Goal: Navigation & Orientation: Find specific page/section

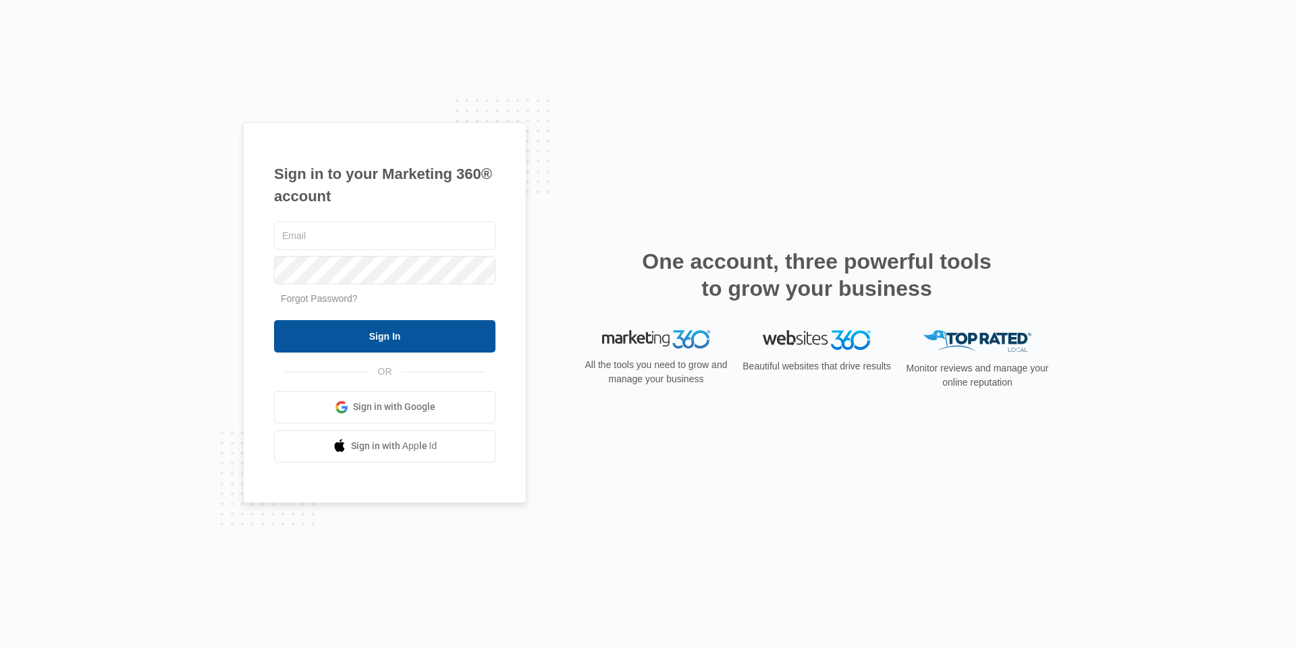
type input "[PERSON_NAME][EMAIL_ADDRESS][PERSON_NAME][DOMAIN_NAME]"
click at [359, 329] on input "Sign In" at bounding box center [384, 336] width 221 height 32
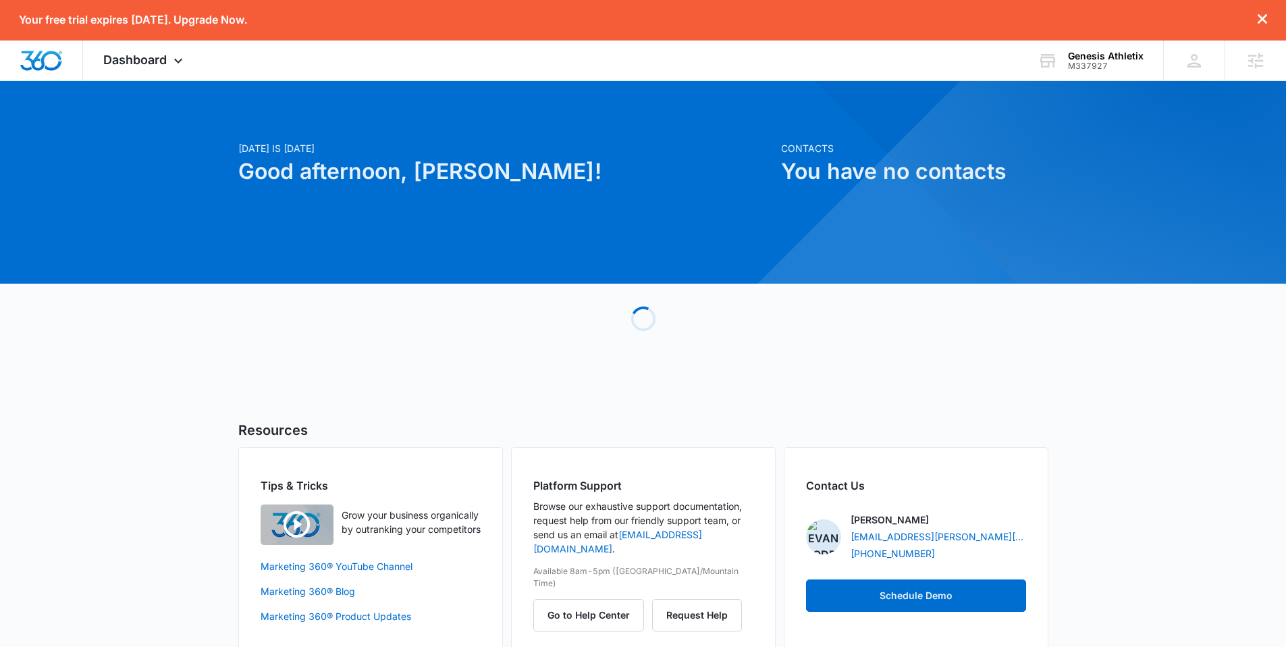
click at [169, 360] on div "[DATE] is [DATE] Good afternoon, [PERSON_NAME]! Contacts You have no contacts L…" at bounding box center [643, 384] width 1286 height 572
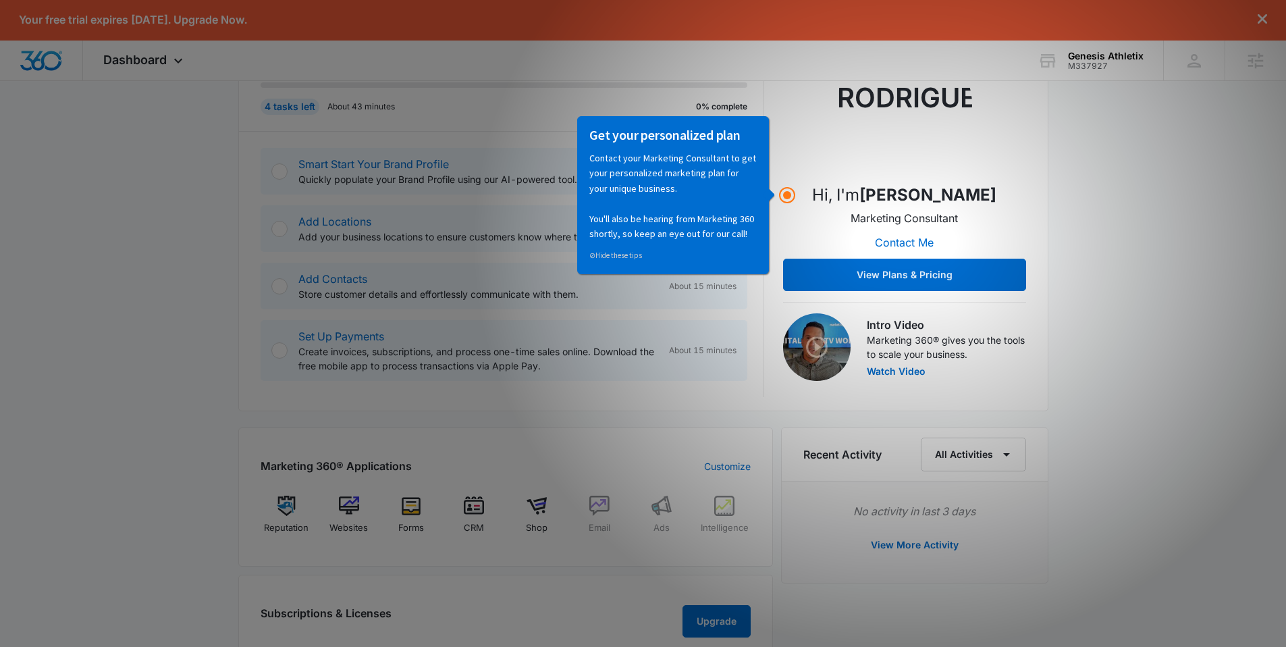
click at [135, 323] on div "Today is Tuesday, September 16th Good afternoon, Evan! Contacts You have no con…" at bounding box center [643, 448] width 1286 height 1111
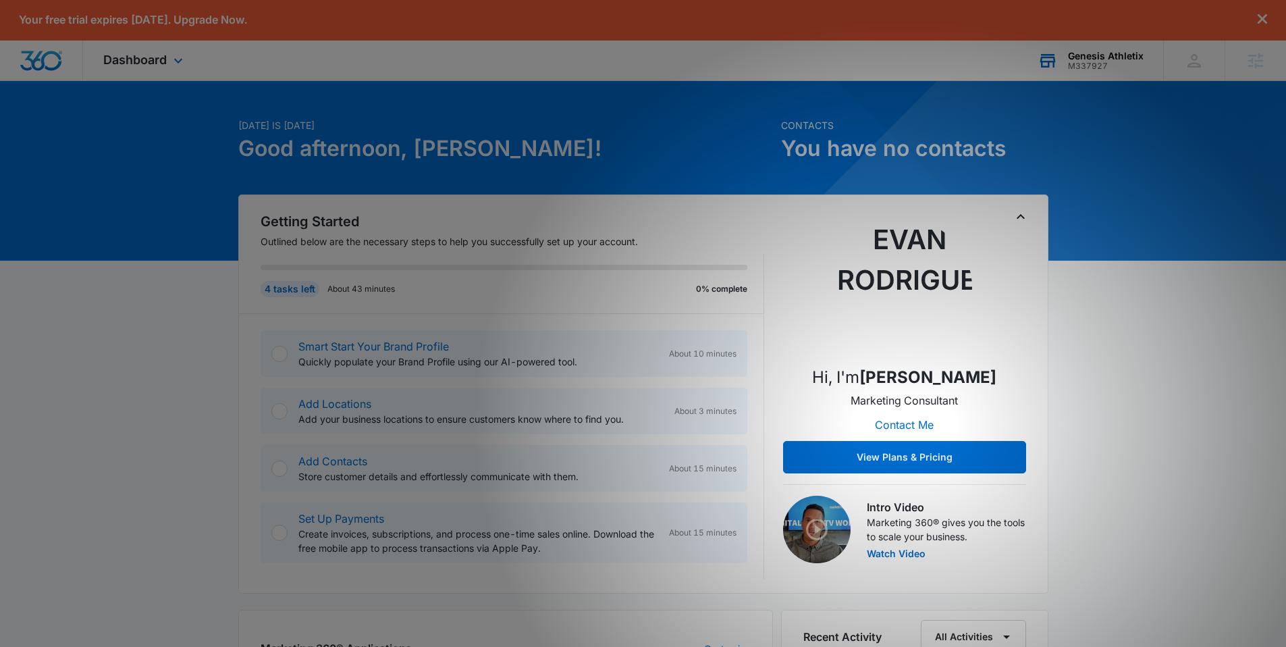
click at [1103, 58] on div "Genesis Athletix" at bounding box center [1106, 56] width 76 height 11
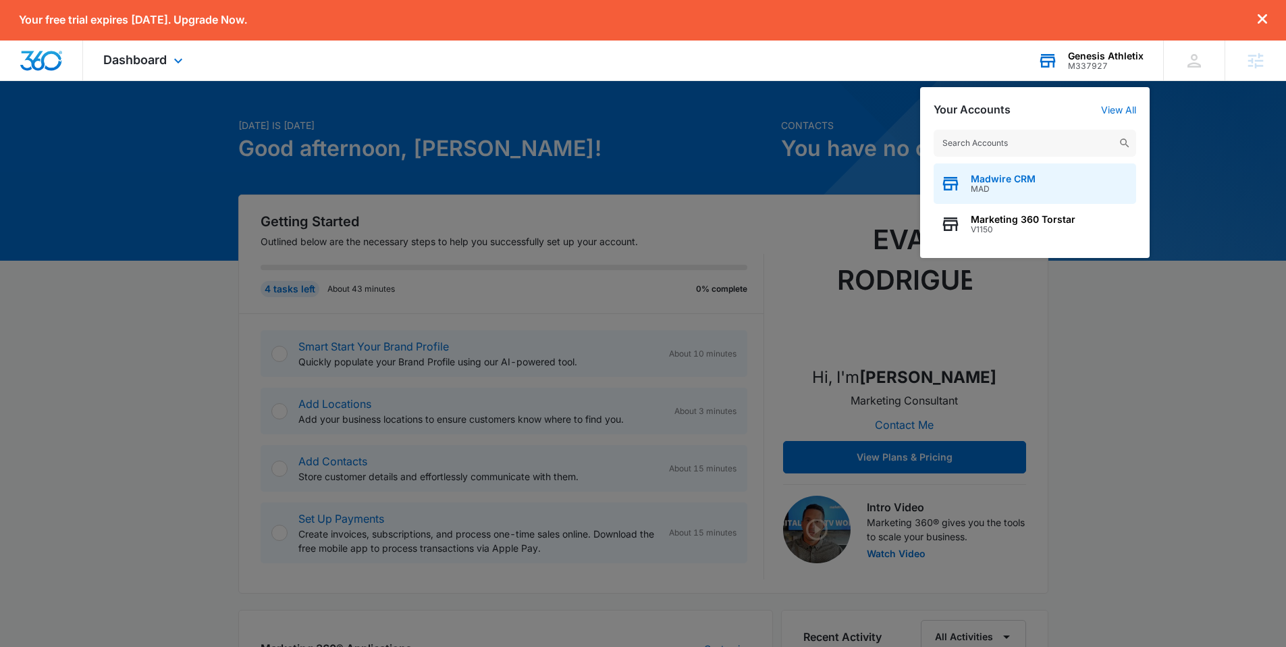
click at [1013, 191] on span "MAD" at bounding box center [1003, 188] width 65 height 9
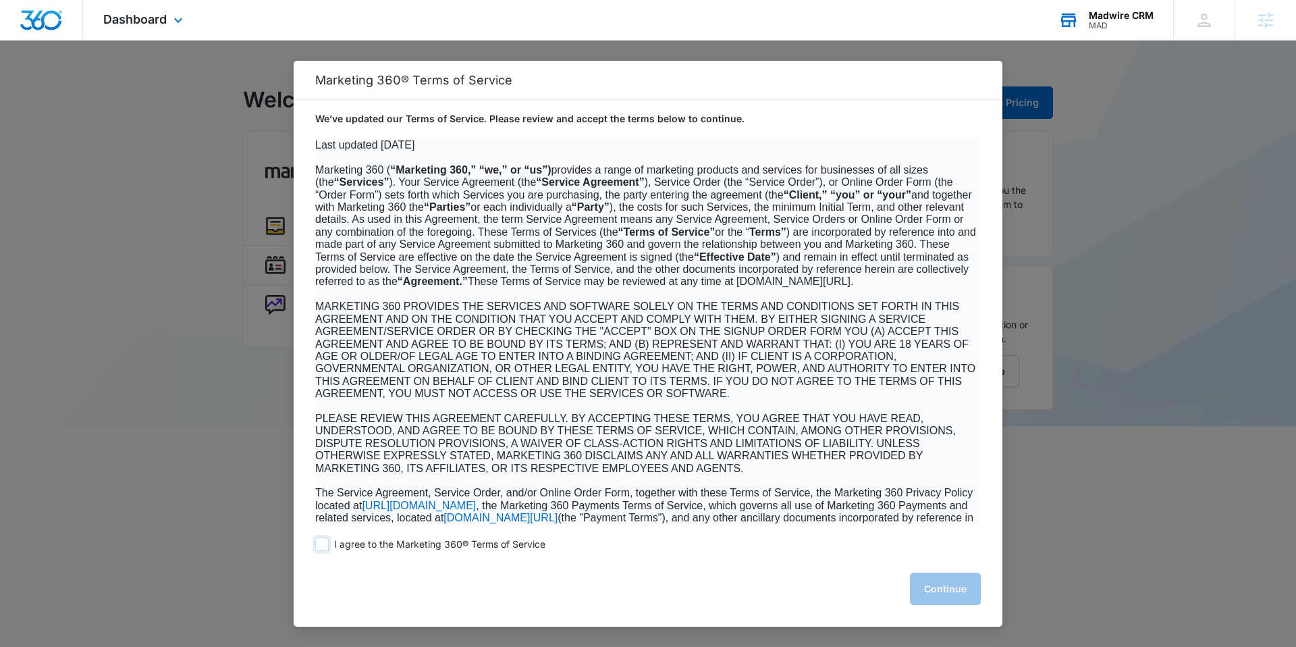
click at [320, 547] on span at bounding box center [322, 544] width 14 height 14
click at [320, 547] on input "I agree to the Marketing 360® Terms of Service" at bounding box center [322, 544] width 14 height 14
checkbox input "true"
click at [934, 585] on button "Continue" at bounding box center [945, 589] width 71 height 32
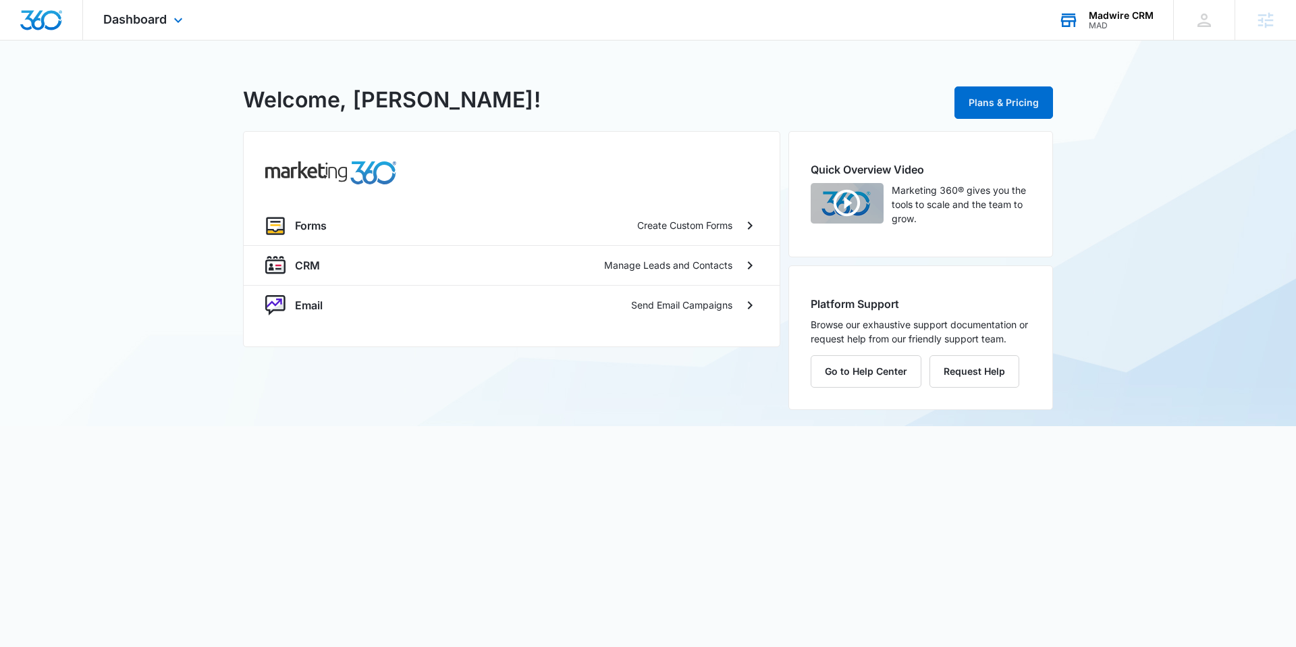
click at [1113, 31] on div "Madwire CRM MAD Your Accounts View All" at bounding box center [1105, 20] width 135 height 40
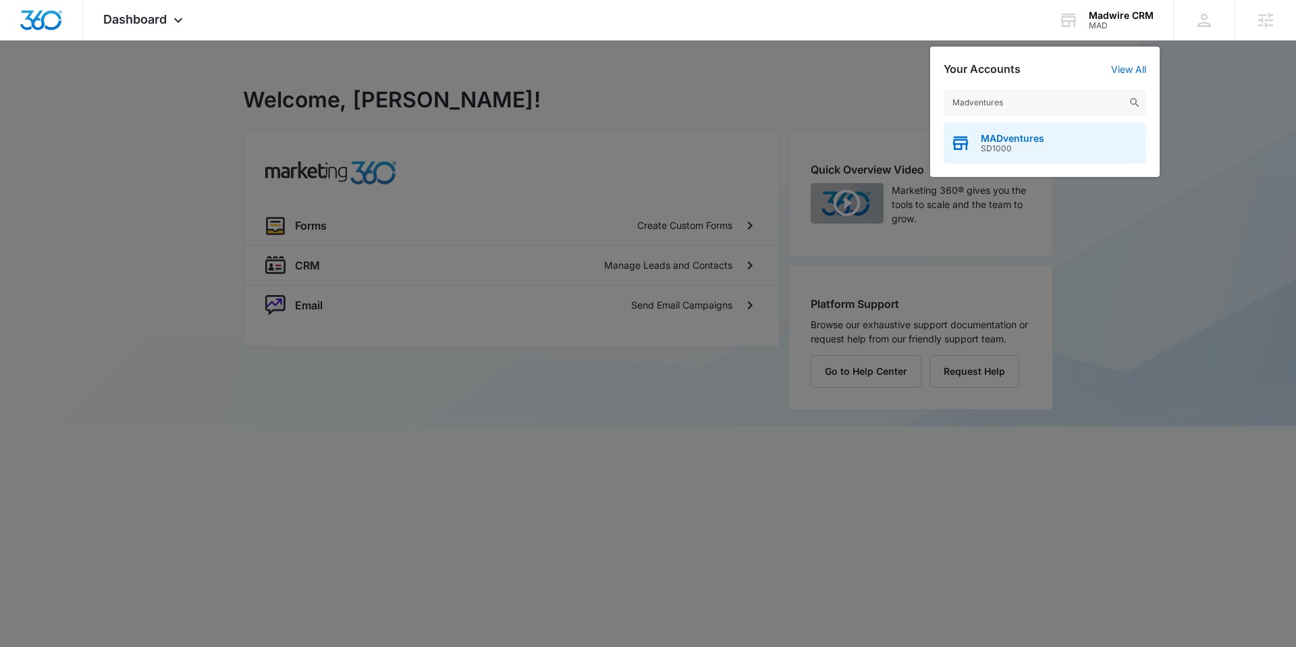
type input "Madventures"
click at [1023, 144] on span "SD1000" at bounding box center [1012, 148] width 63 height 9
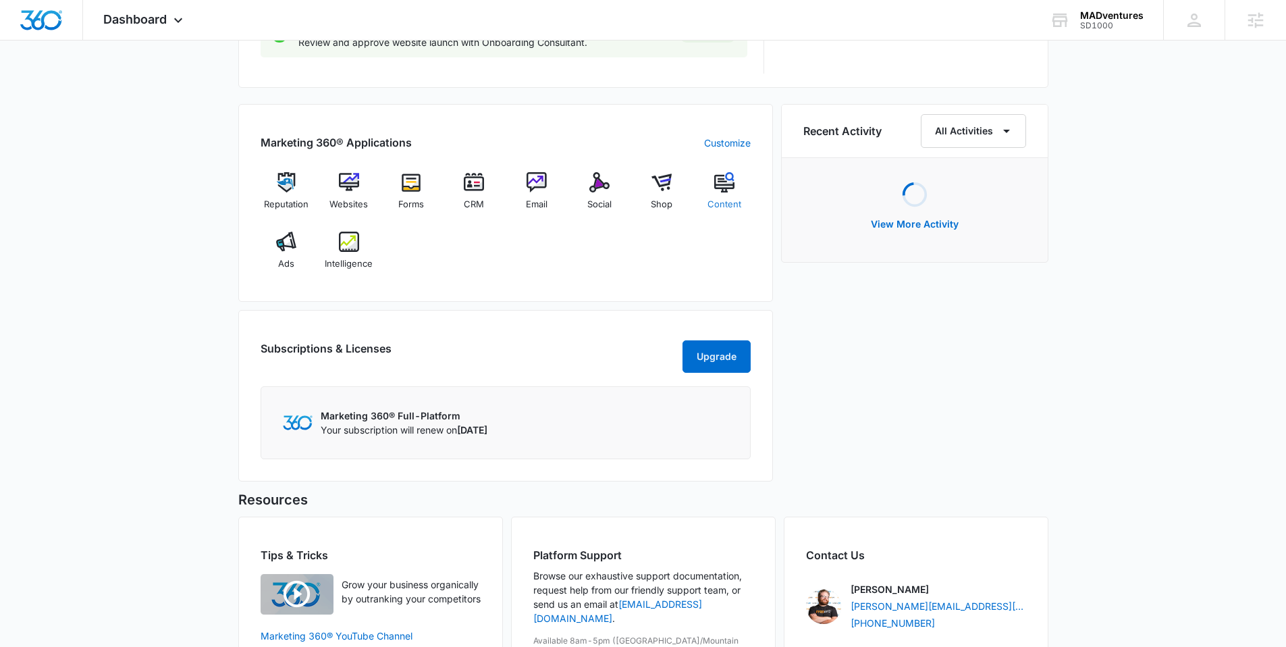
scroll to position [843, 0]
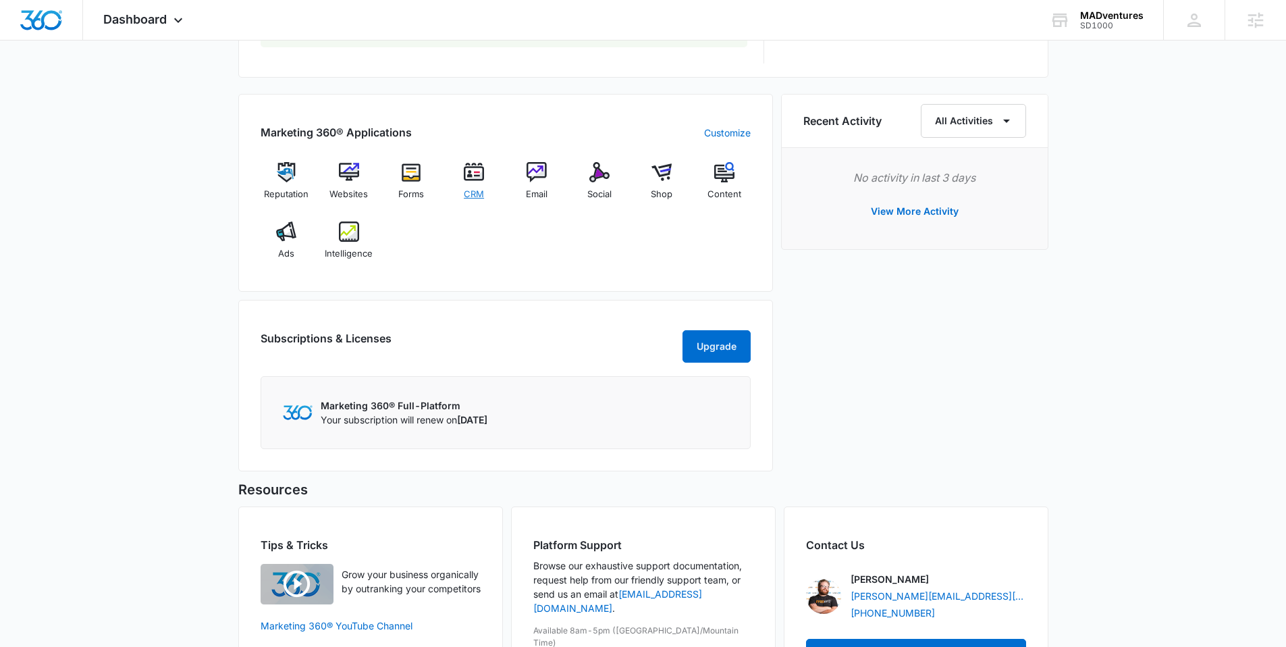
click at [478, 183] on div "CRM" at bounding box center [474, 186] width 52 height 48
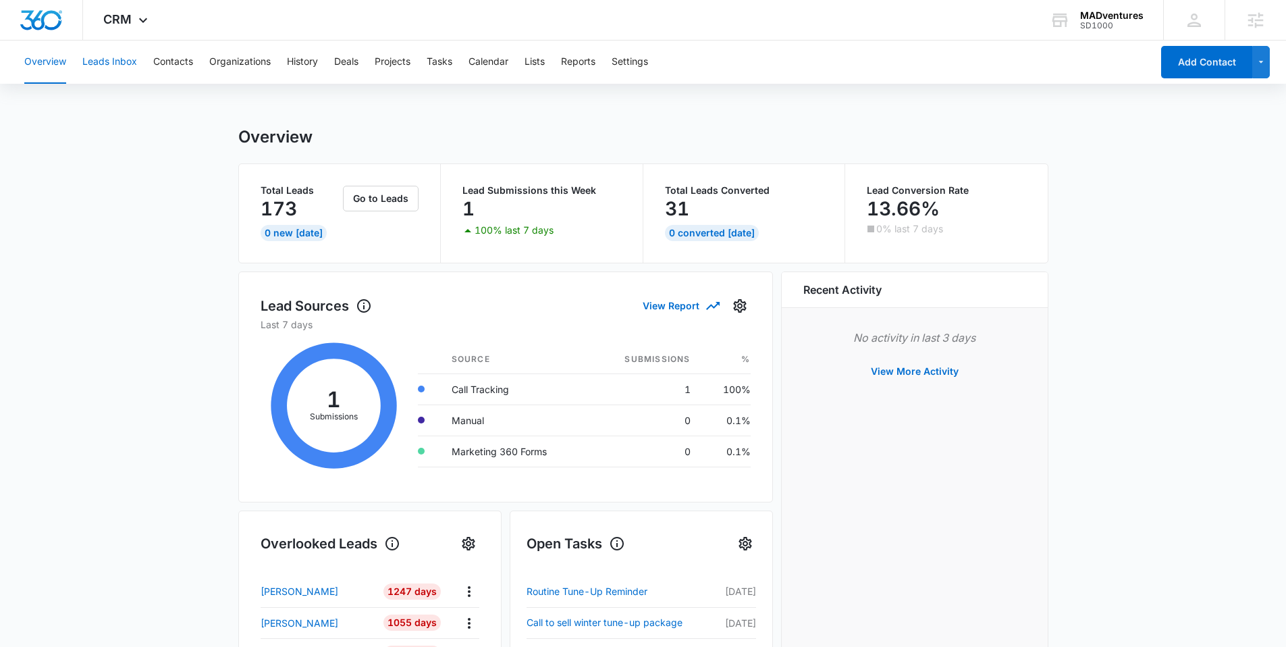
click at [110, 62] on button "Leads Inbox" at bounding box center [109, 62] width 55 height 43
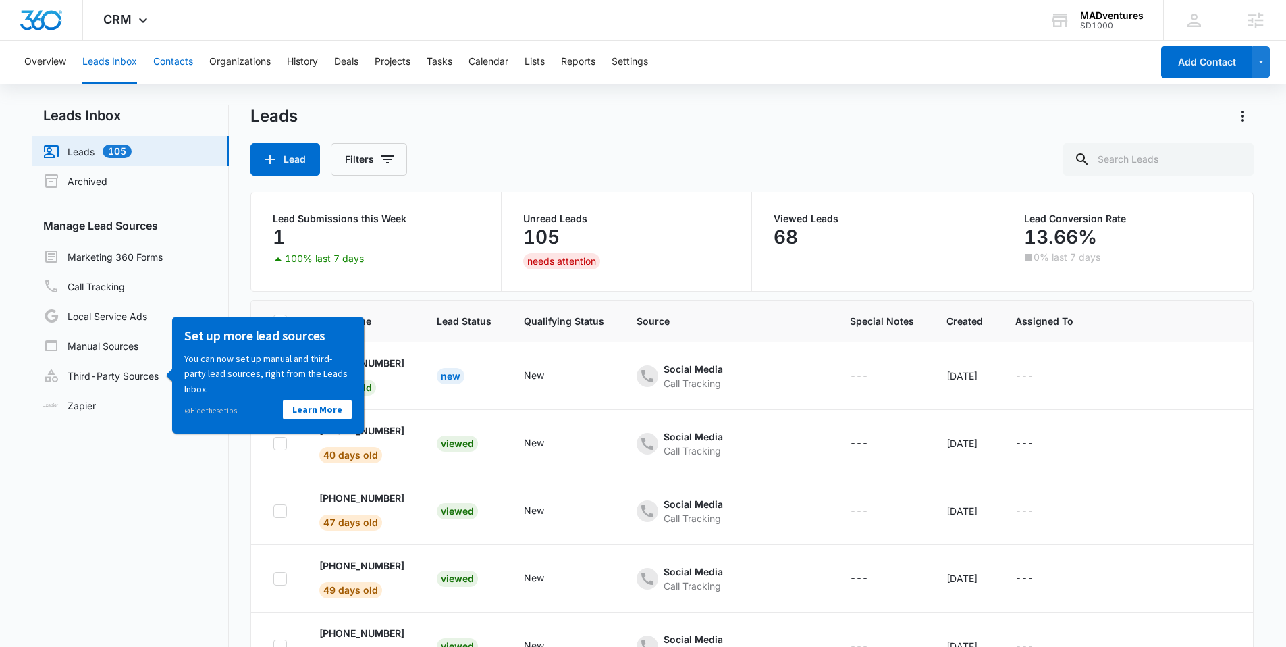
click at [166, 65] on button "Contacts" at bounding box center [173, 62] width 40 height 43
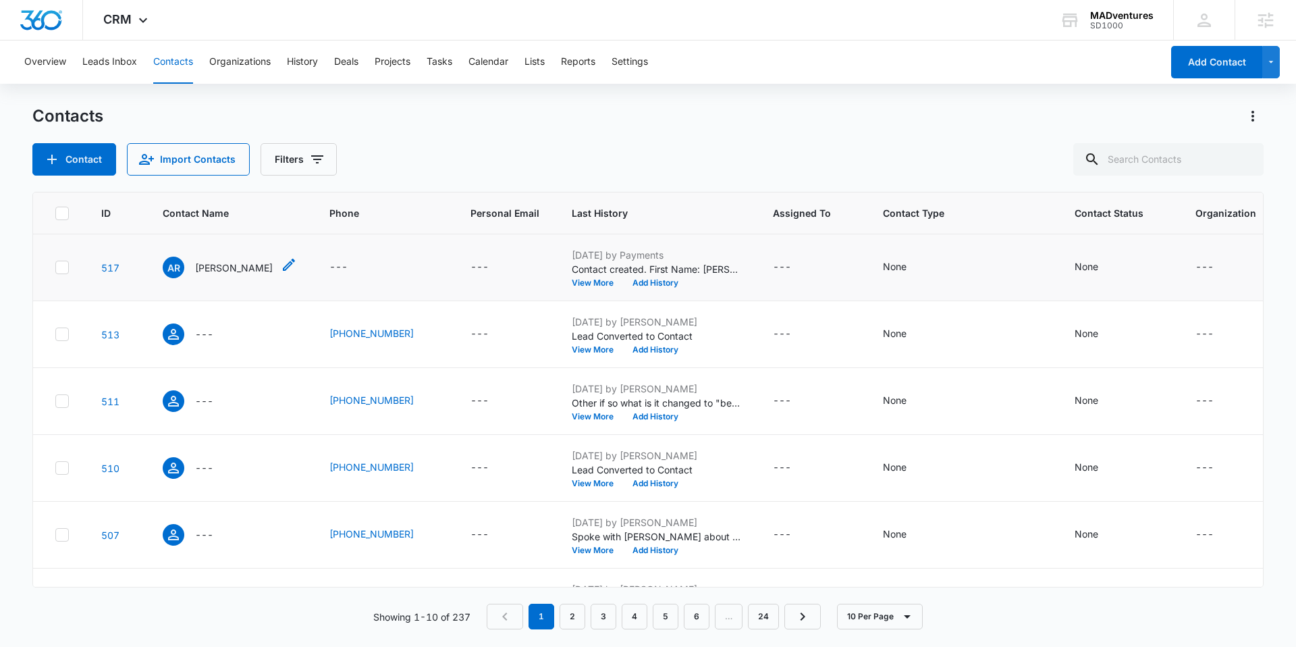
click at [216, 263] on p "Adrianne Ridder" at bounding box center [234, 268] width 78 height 14
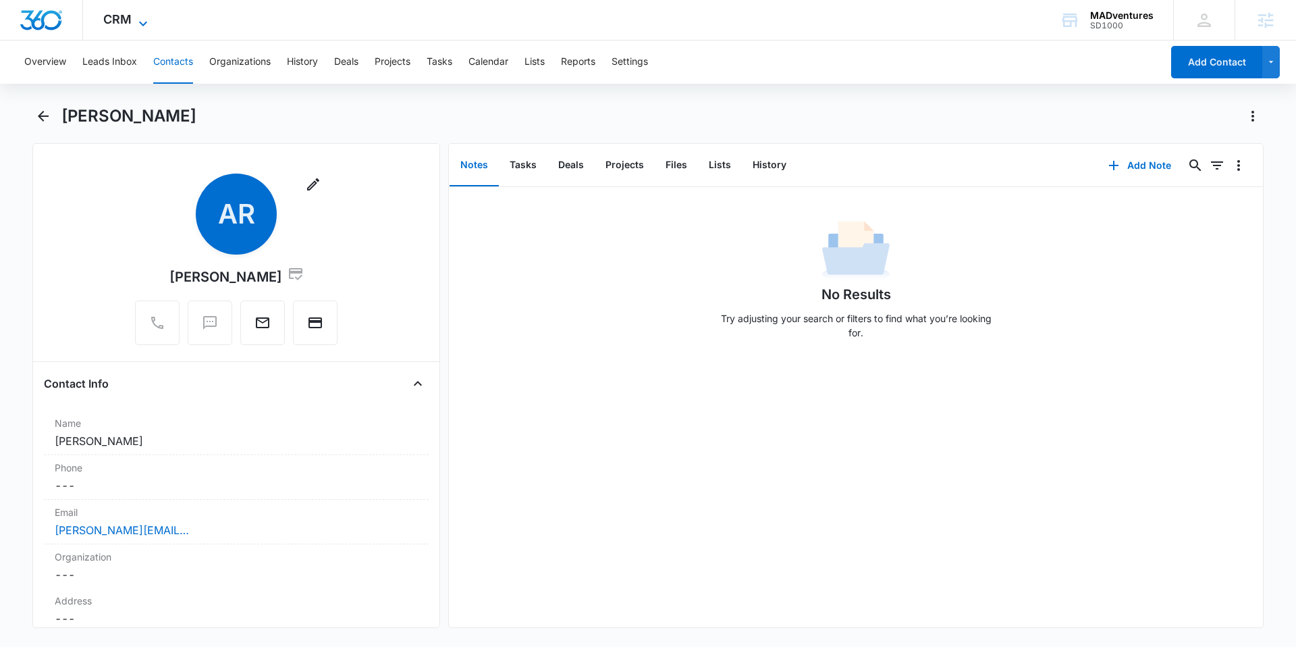
click at [124, 22] on span "CRM" at bounding box center [117, 19] width 28 height 14
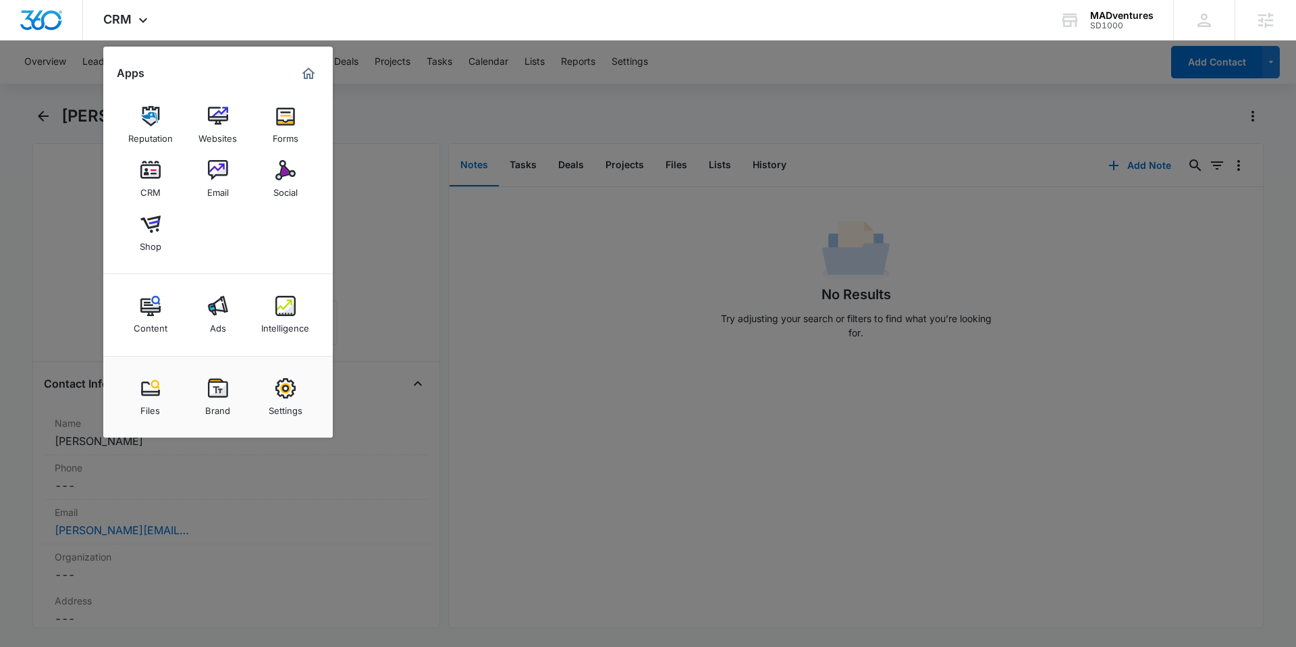
click at [209, 178] on img at bounding box center [218, 170] width 20 height 20
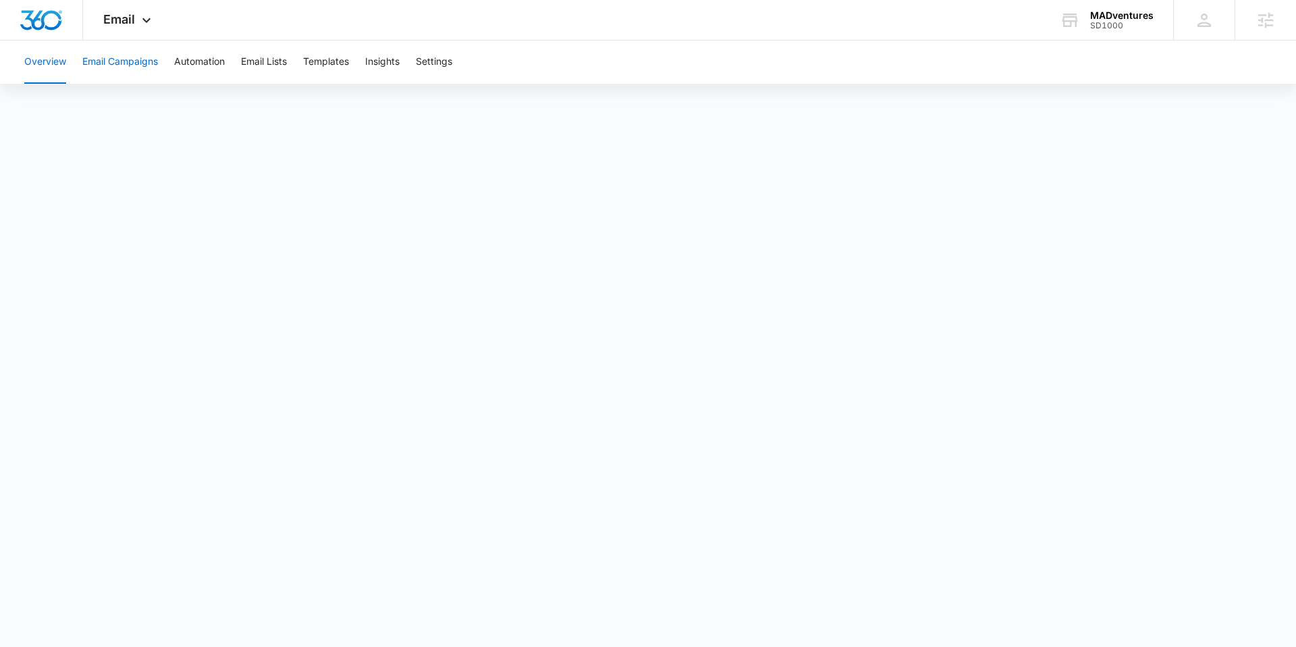
click at [101, 57] on button "Email Campaigns" at bounding box center [120, 62] width 76 height 43
click at [202, 57] on button "Automation" at bounding box center [199, 62] width 51 height 43
click at [267, 61] on button "Email Lists" at bounding box center [264, 62] width 46 height 43
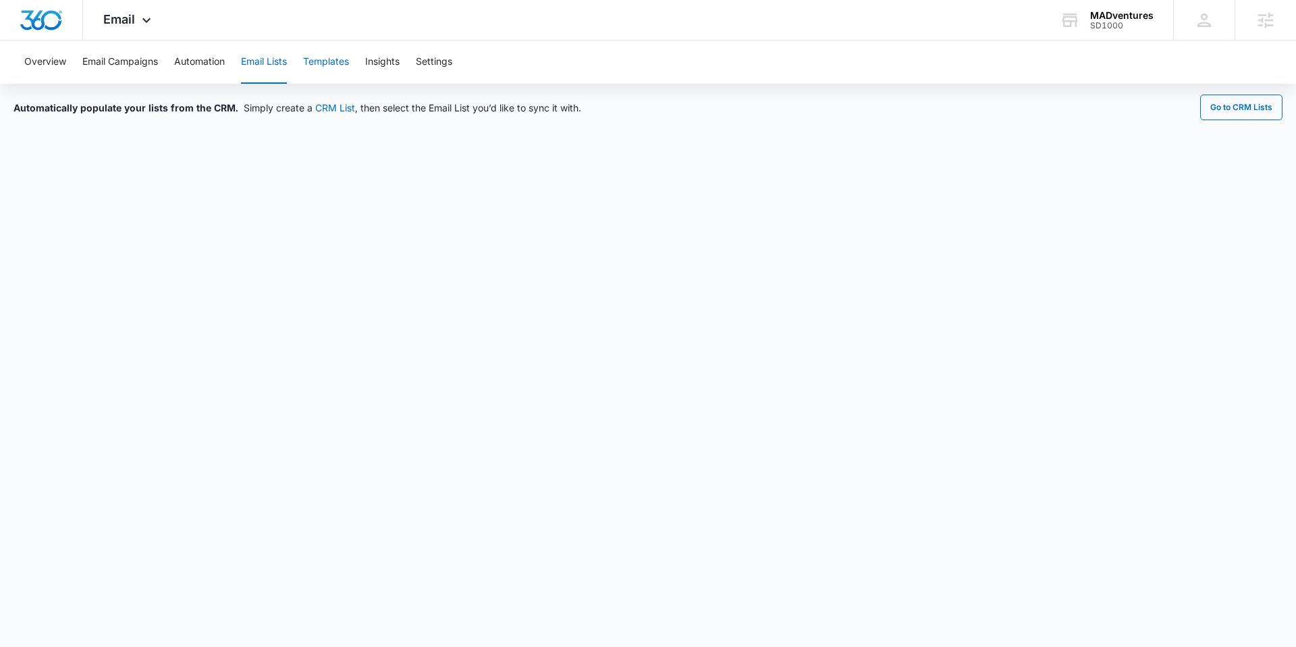
click at [330, 59] on button "Templates" at bounding box center [326, 62] width 46 height 43
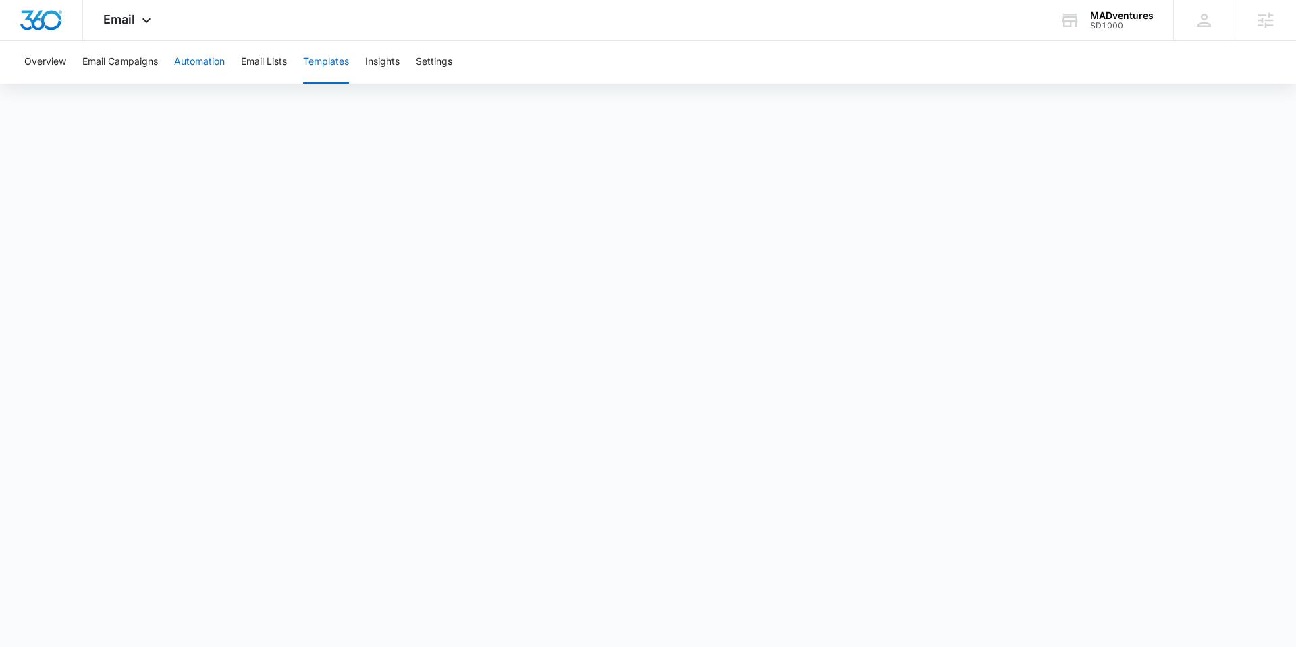
click at [192, 63] on button "Automation" at bounding box center [199, 62] width 51 height 43
click at [332, 57] on button "Templates" at bounding box center [326, 62] width 46 height 43
click at [135, 20] on div "Email Apps Reputation Websites Forms CRM Email Social Shop Content Ads Intellig…" at bounding box center [129, 20] width 92 height 40
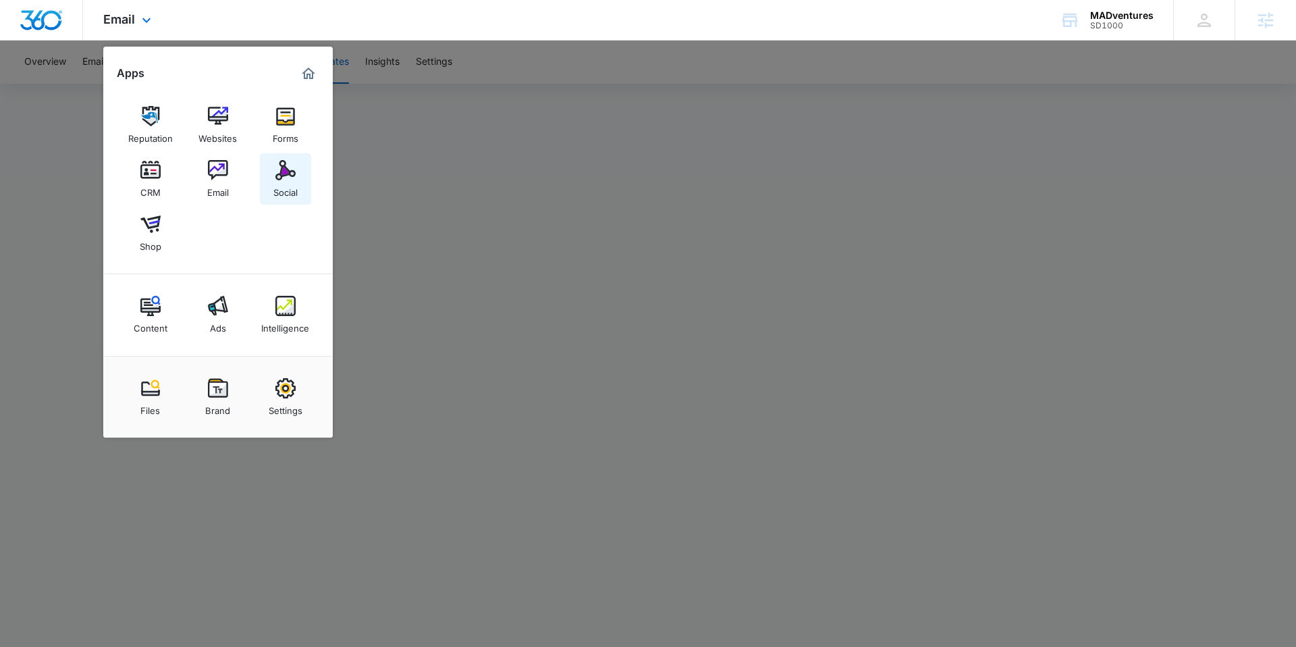
click at [279, 178] on img at bounding box center [285, 170] width 20 height 20
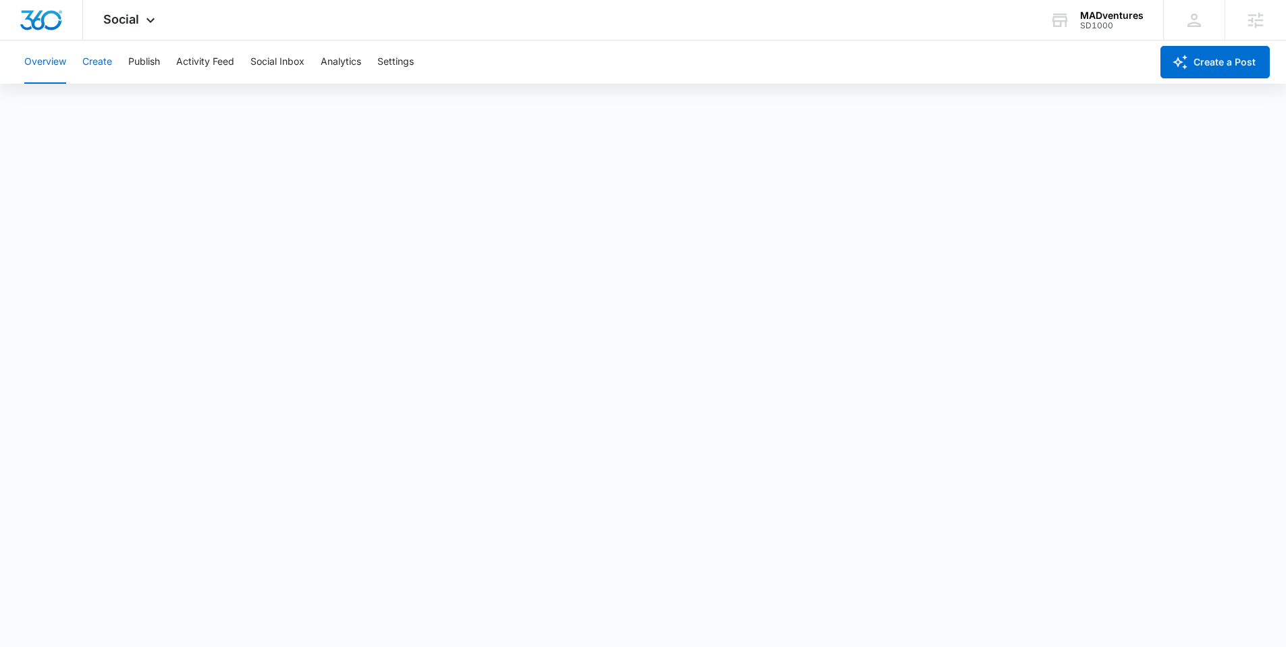
click at [92, 61] on button "Create" at bounding box center [97, 62] width 30 height 43
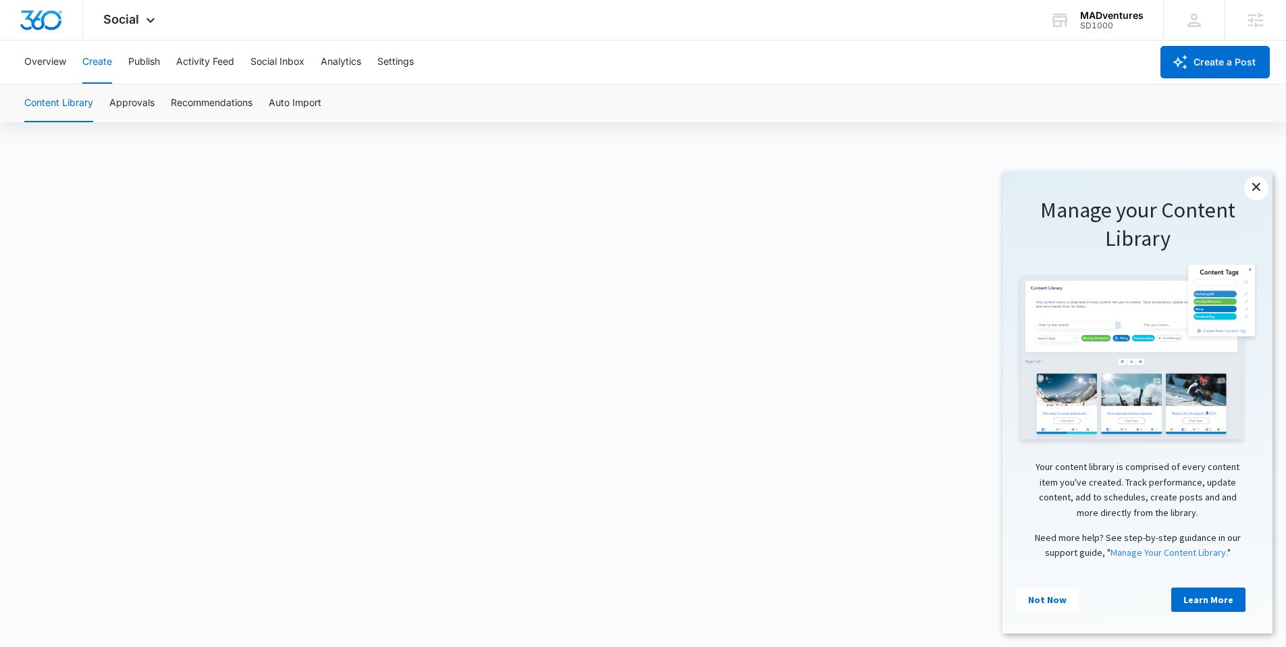
click at [1261, 192] on link "×" at bounding box center [1256, 188] width 24 height 24
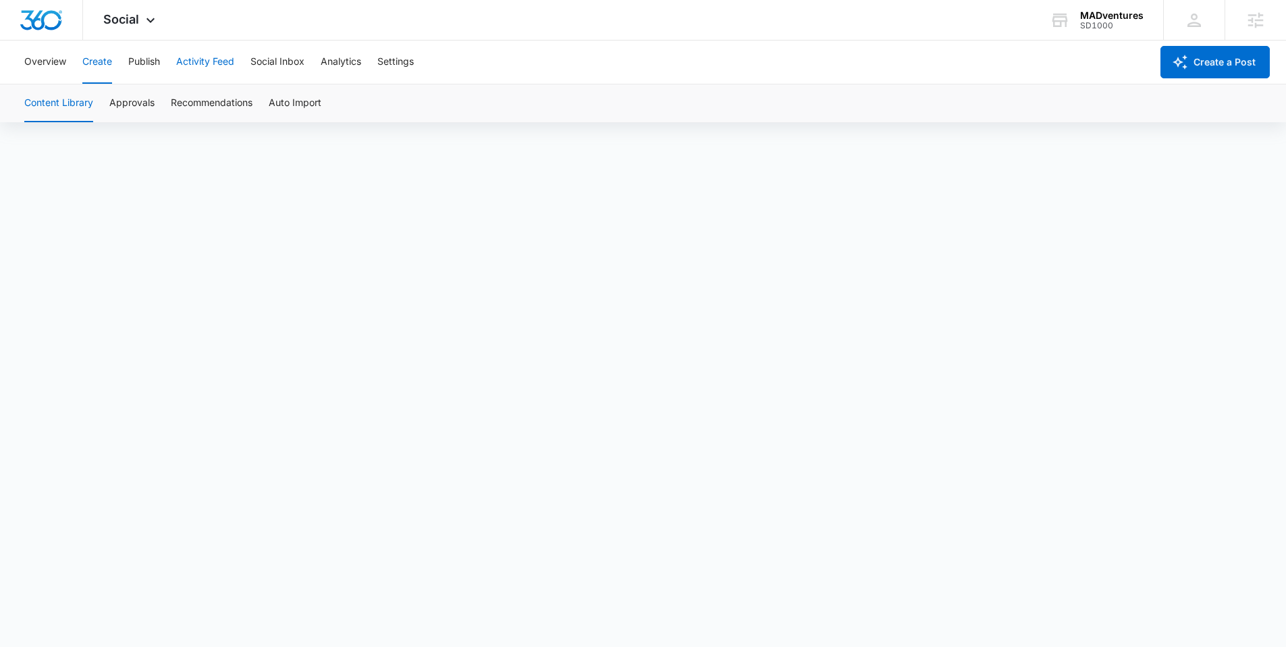
click at [204, 59] on button "Activity Feed" at bounding box center [205, 62] width 58 height 43
click at [152, 60] on button "Publish" at bounding box center [144, 62] width 32 height 43
click at [138, 20] on span "Social" at bounding box center [121, 19] width 36 height 14
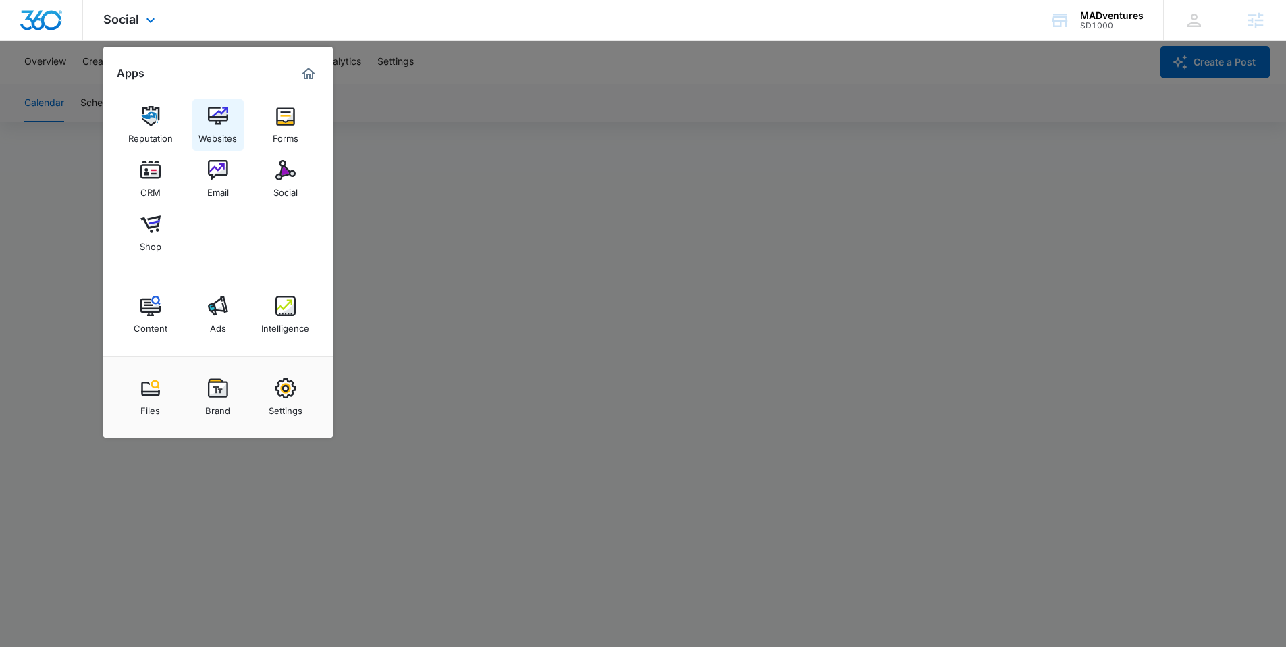
click at [213, 119] on img at bounding box center [218, 116] width 20 height 20
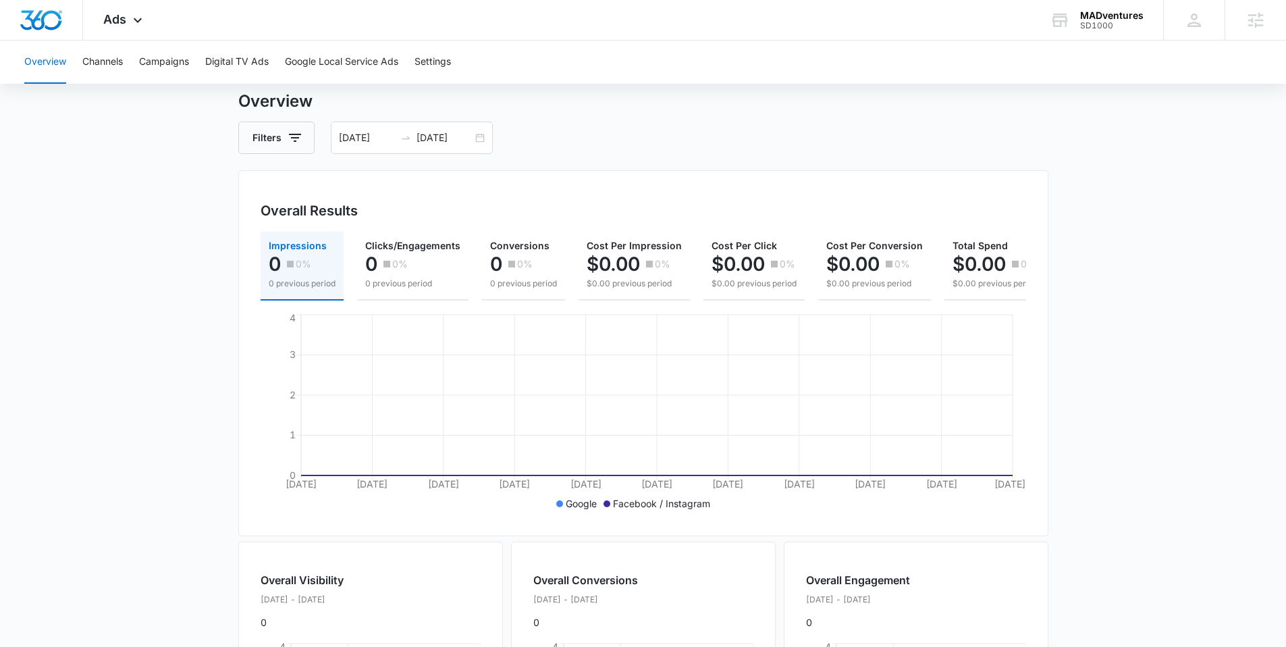
scroll to position [37, 0]
click at [97, 63] on button "Channels" at bounding box center [102, 62] width 41 height 43
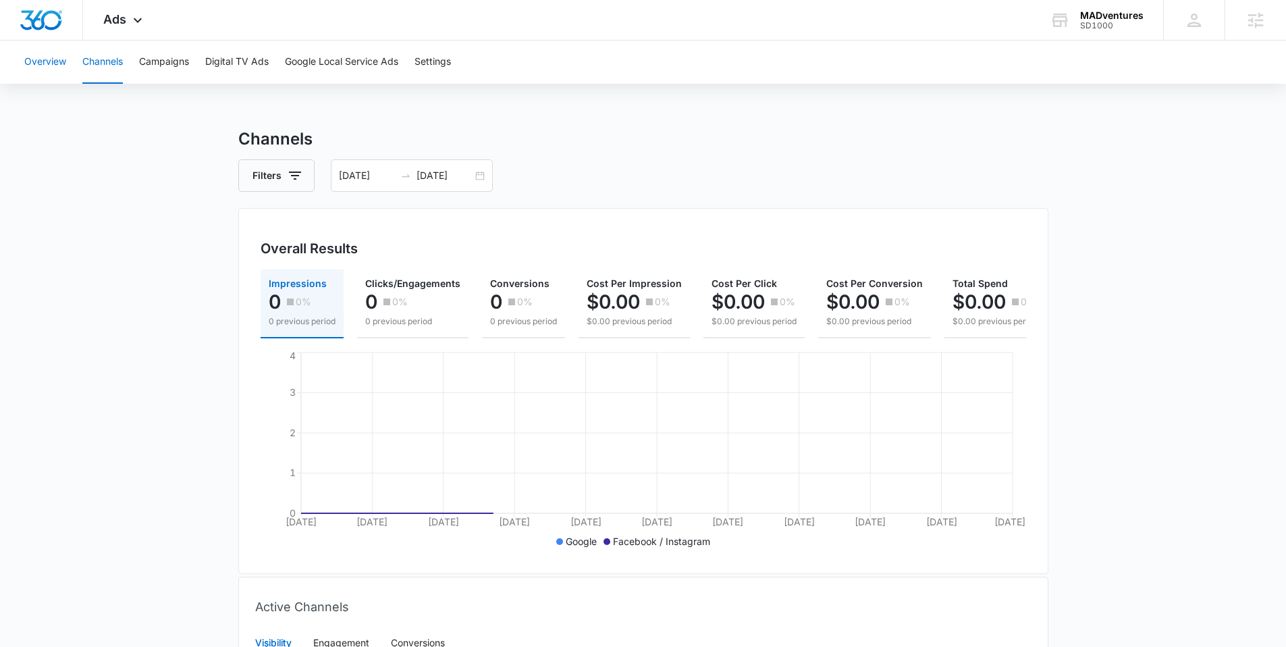
click at [51, 64] on button "Overview" at bounding box center [45, 62] width 42 height 43
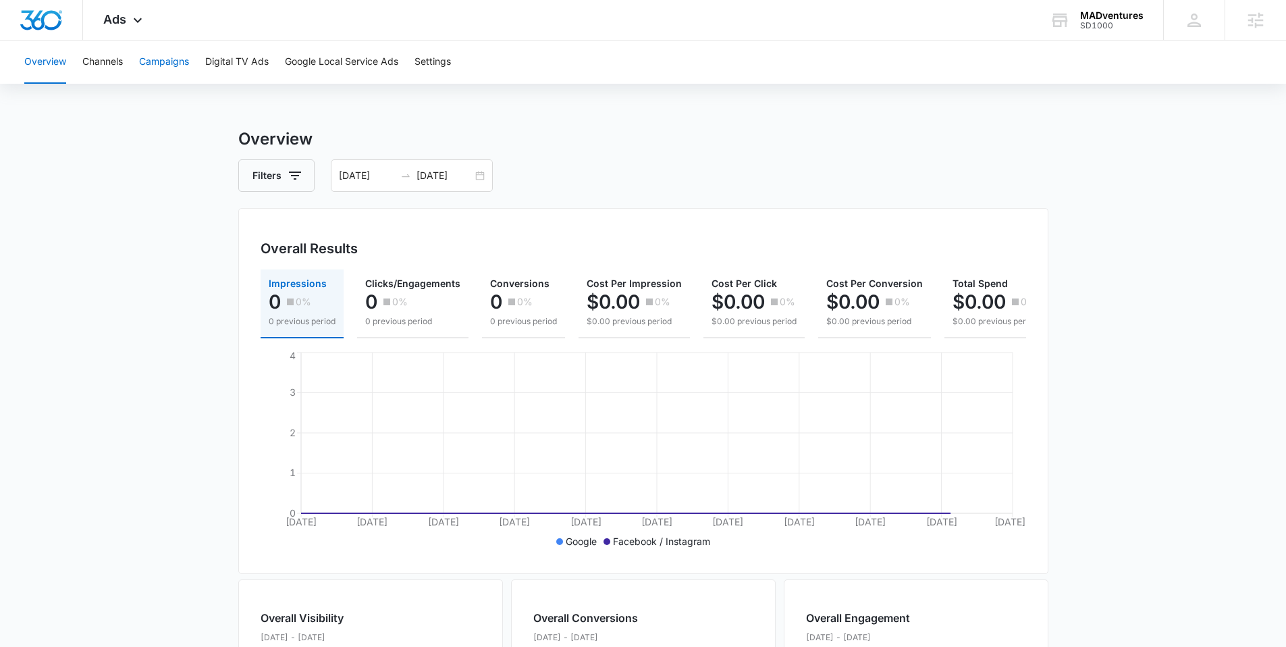
click at [165, 68] on button "Campaigns" at bounding box center [164, 62] width 50 height 43
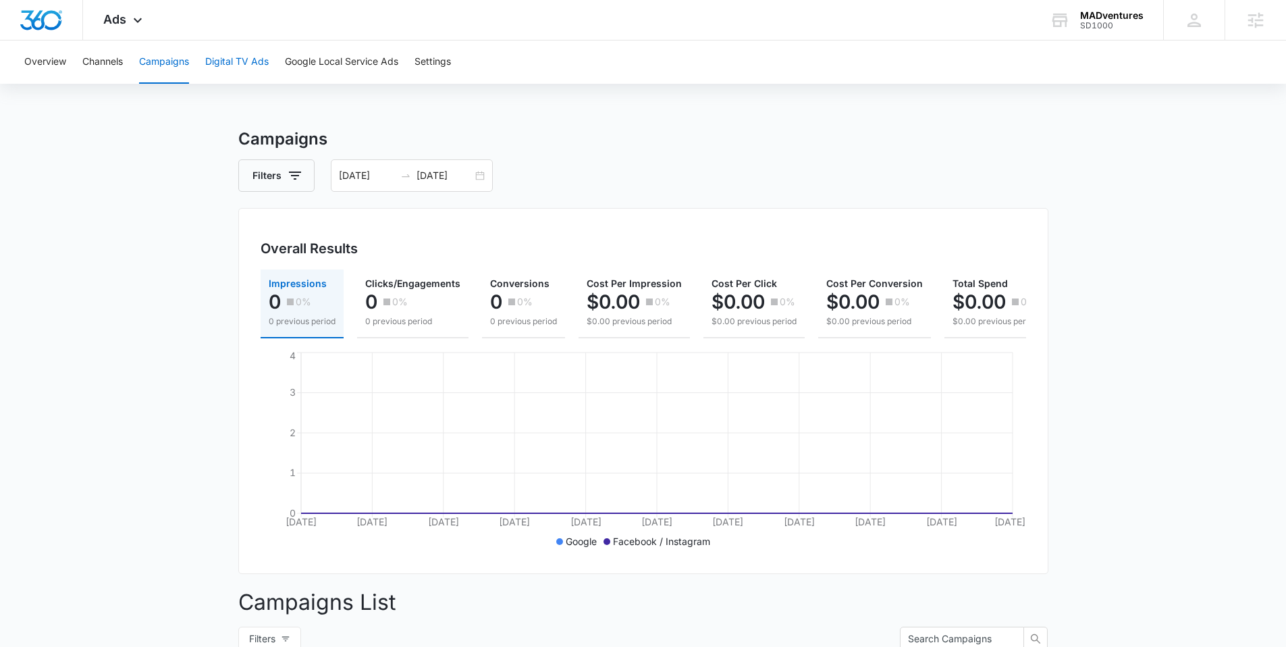
click at [228, 66] on button "Digital TV Ads" at bounding box center [236, 62] width 63 height 43
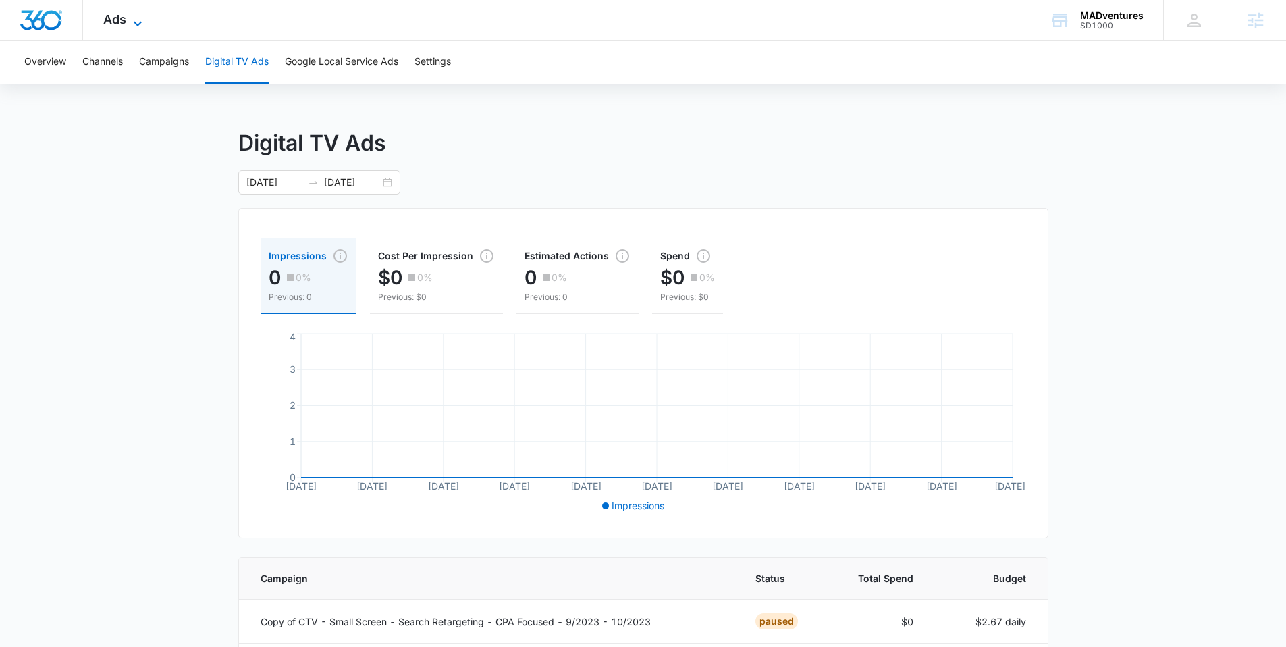
click at [123, 22] on span "Ads" at bounding box center [114, 19] width 23 height 14
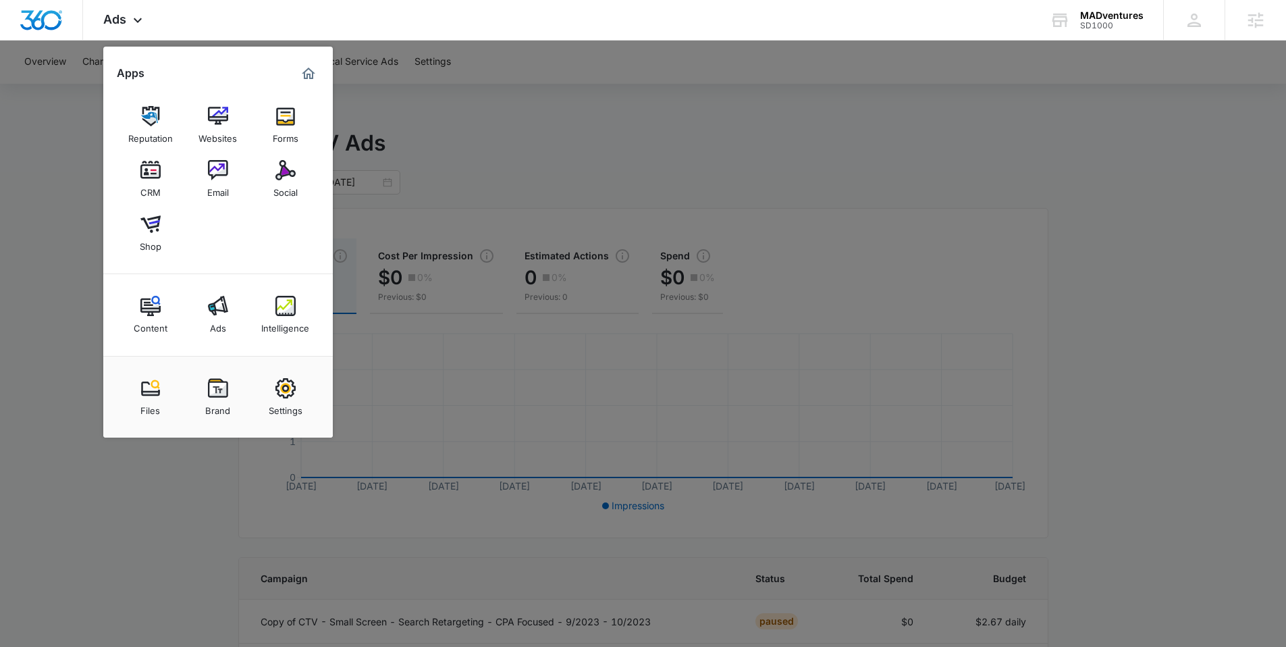
click at [277, 315] on link "Intelligence" at bounding box center [285, 314] width 51 height 51
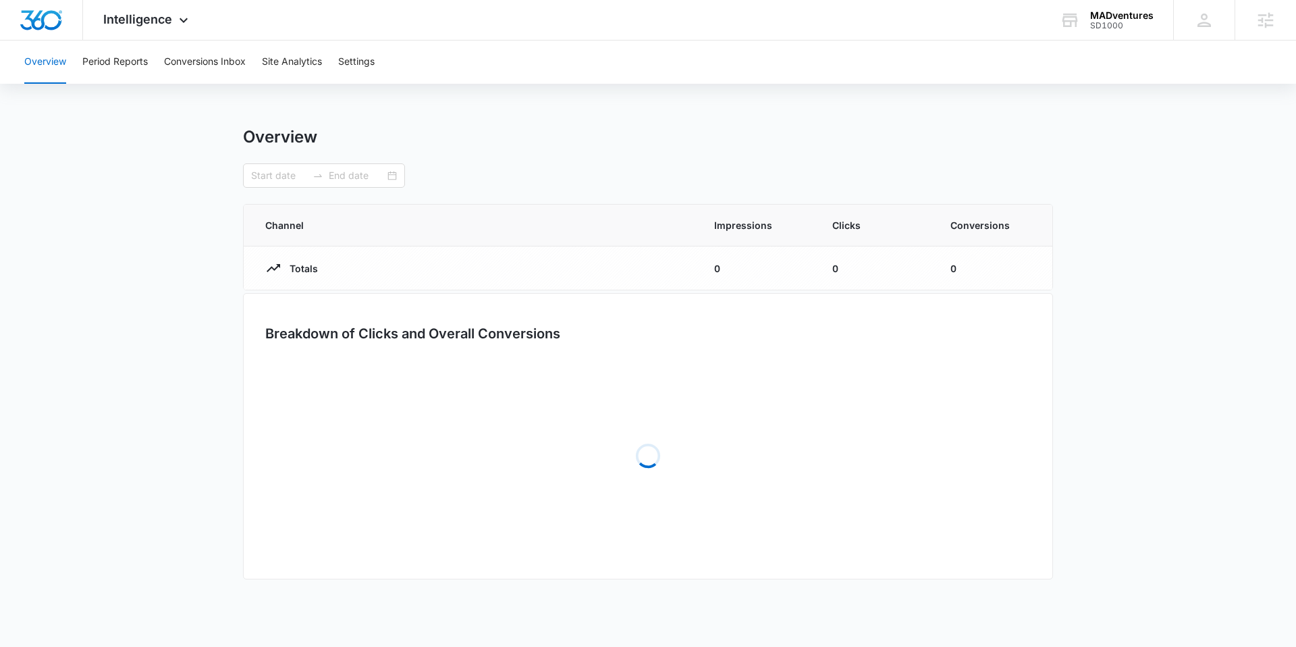
type input "[DATE]"
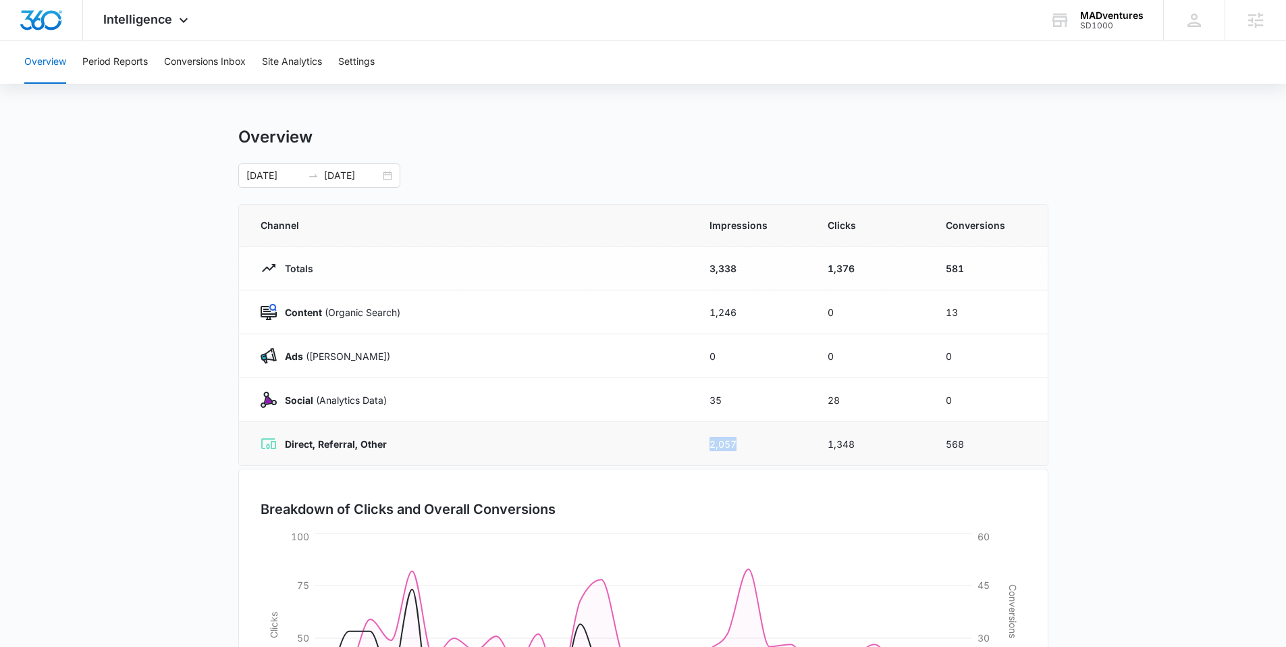
drag, startPoint x: 694, startPoint y: 446, endPoint x: 757, endPoint y: 446, distance: 62.8
click at [757, 446] on td "2,057" at bounding box center [752, 444] width 118 height 44
click at [199, 60] on button "Conversions Inbox" at bounding box center [205, 62] width 82 height 43
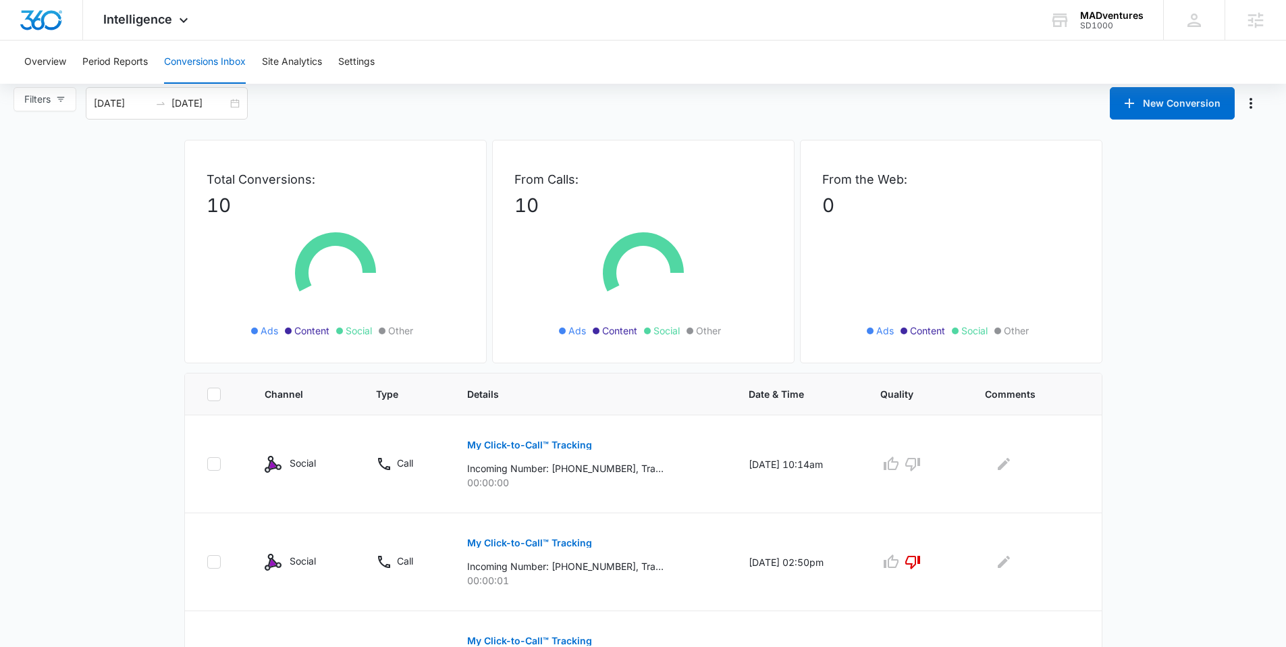
scroll to position [26, 0]
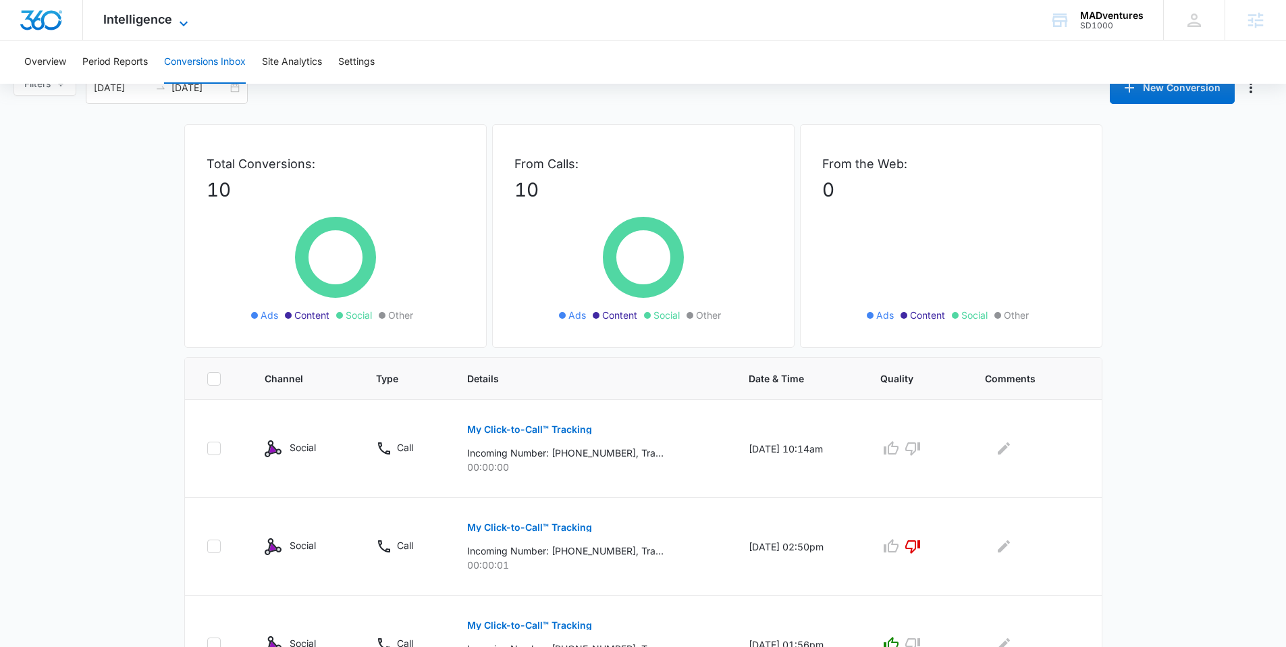
click at [155, 20] on span "Intelligence" at bounding box center [137, 19] width 69 height 14
click at [156, 24] on span "Intelligence" at bounding box center [137, 19] width 69 height 14
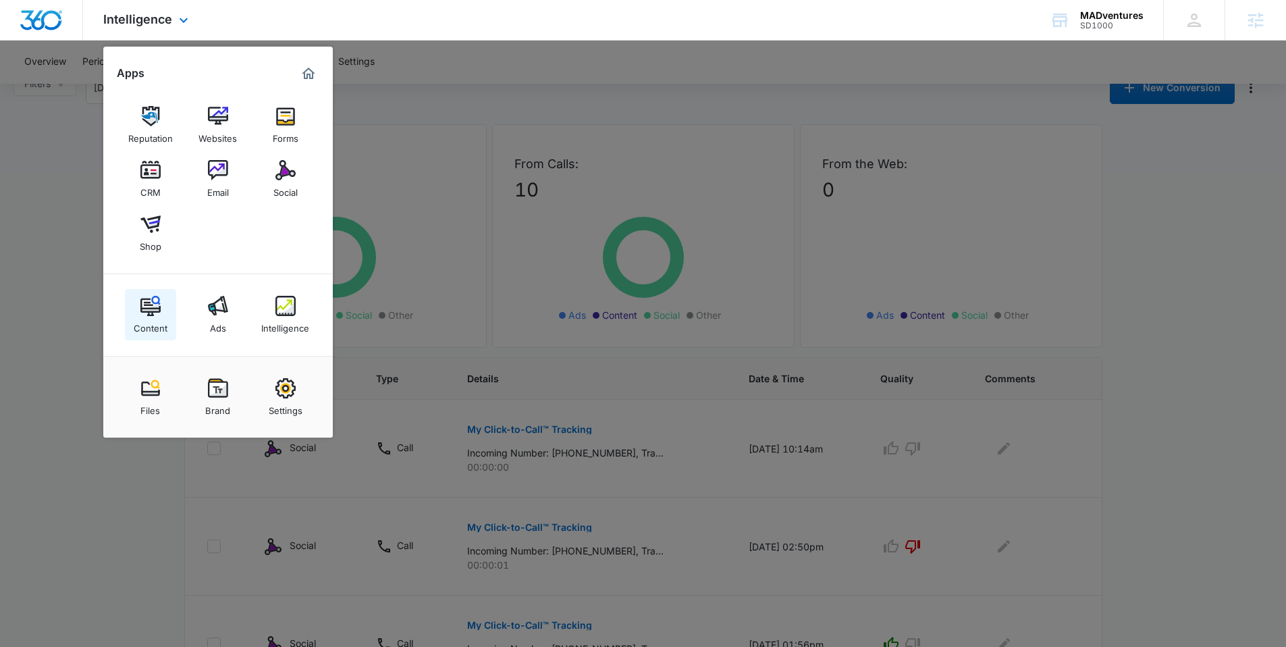
click at [144, 315] on img at bounding box center [150, 306] width 20 height 20
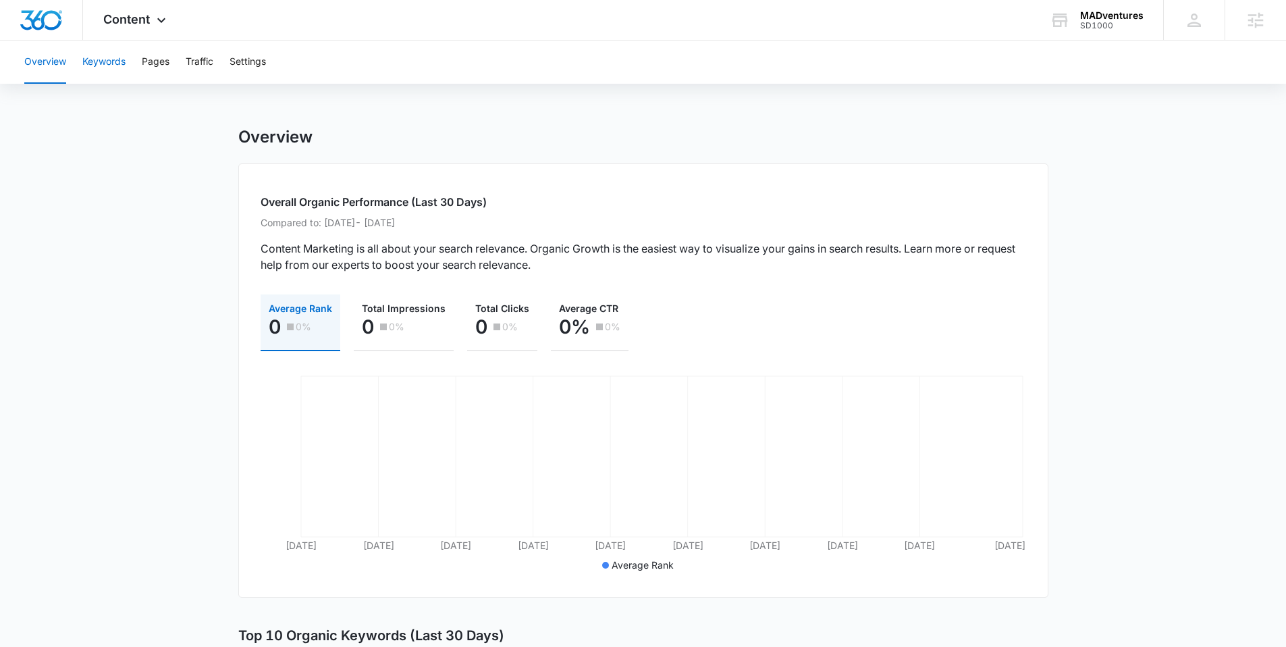
click at [108, 70] on button "Keywords" at bounding box center [103, 62] width 43 height 43
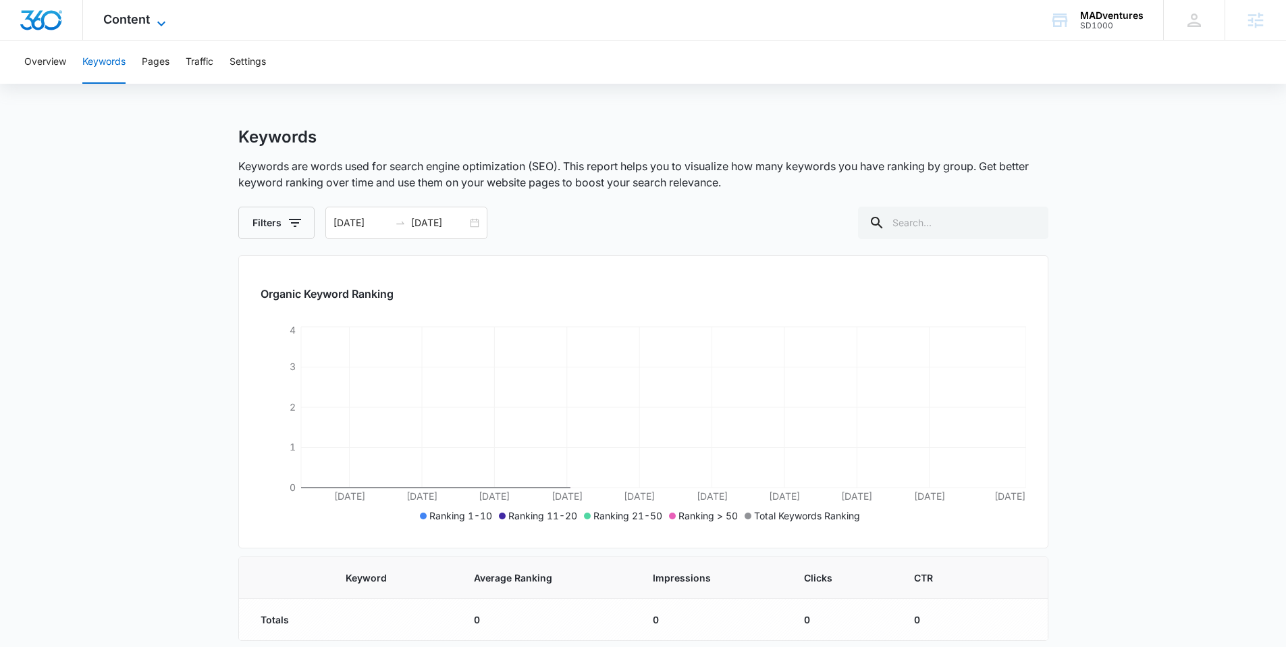
click at [140, 24] on span "Content" at bounding box center [126, 19] width 47 height 14
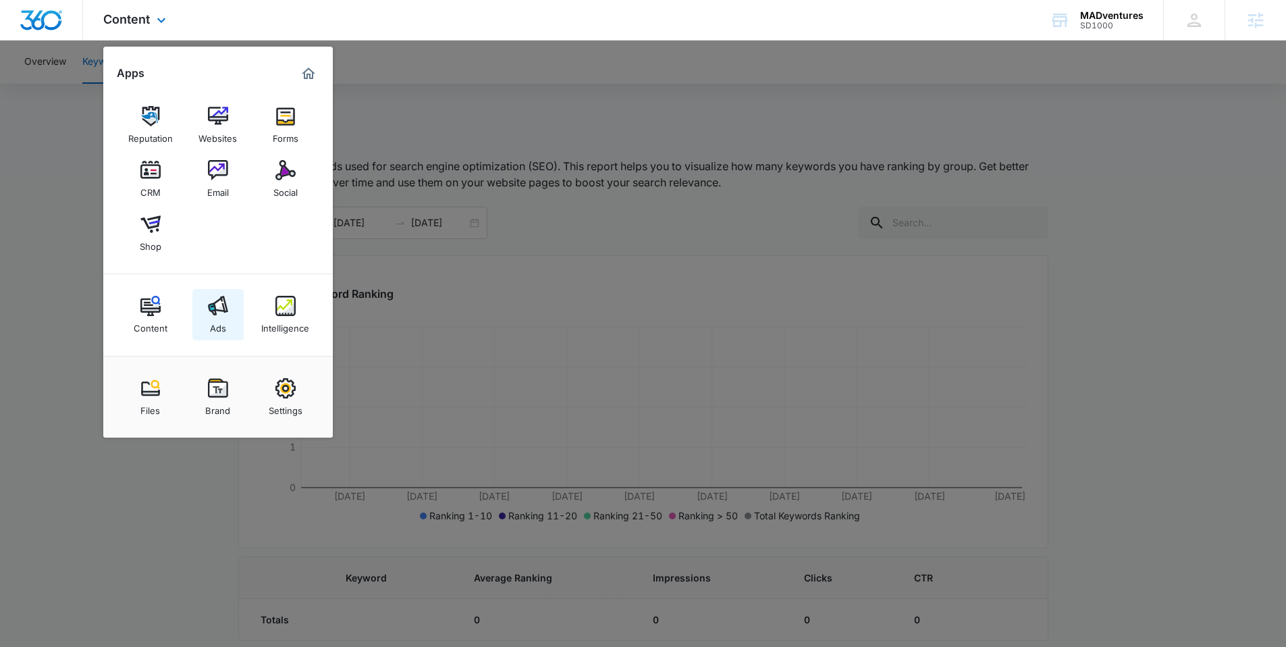
click at [215, 320] on div "Ads" at bounding box center [218, 325] width 16 height 18
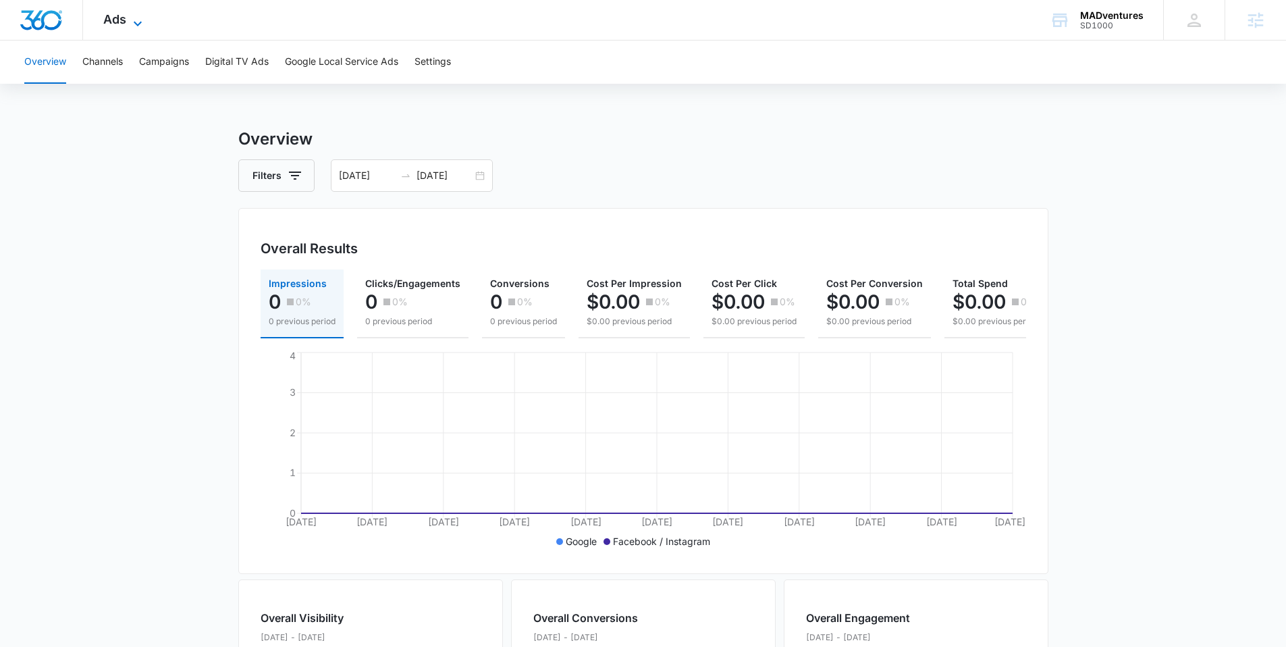
click at [120, 16] on span "Ads" at bounding box center [114, 19] width 23 height 14
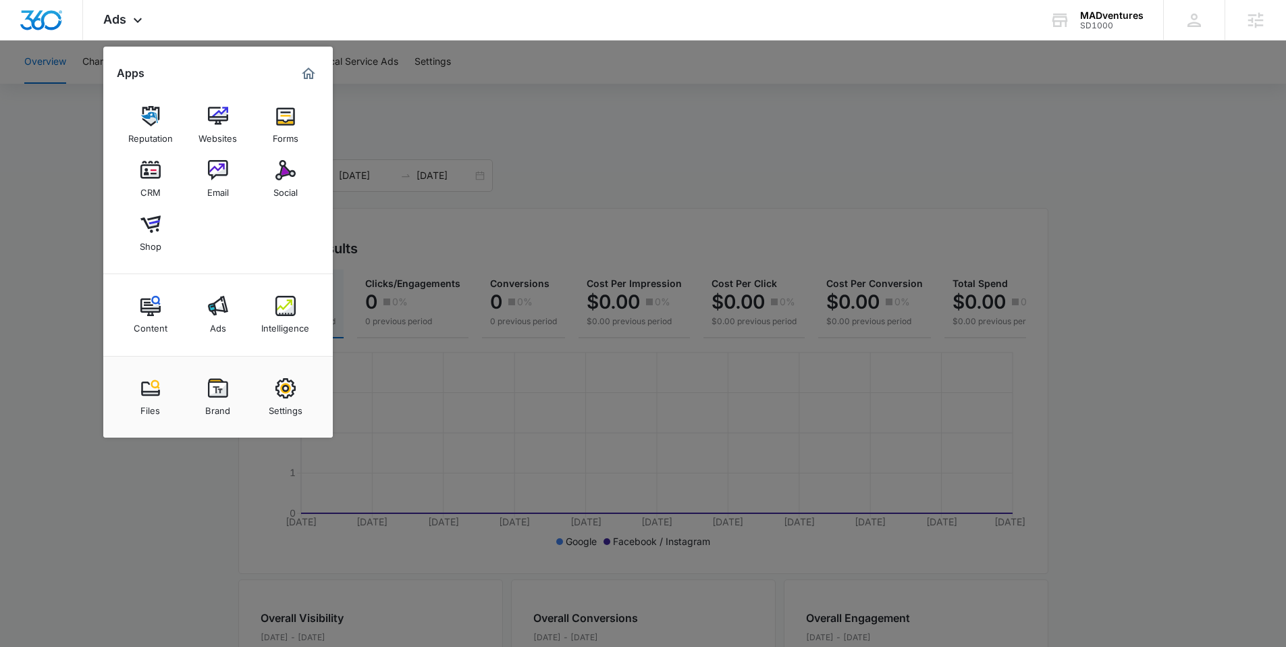
click at [52, 226] on div at bounding box center [643, 323] width 1286 height 647
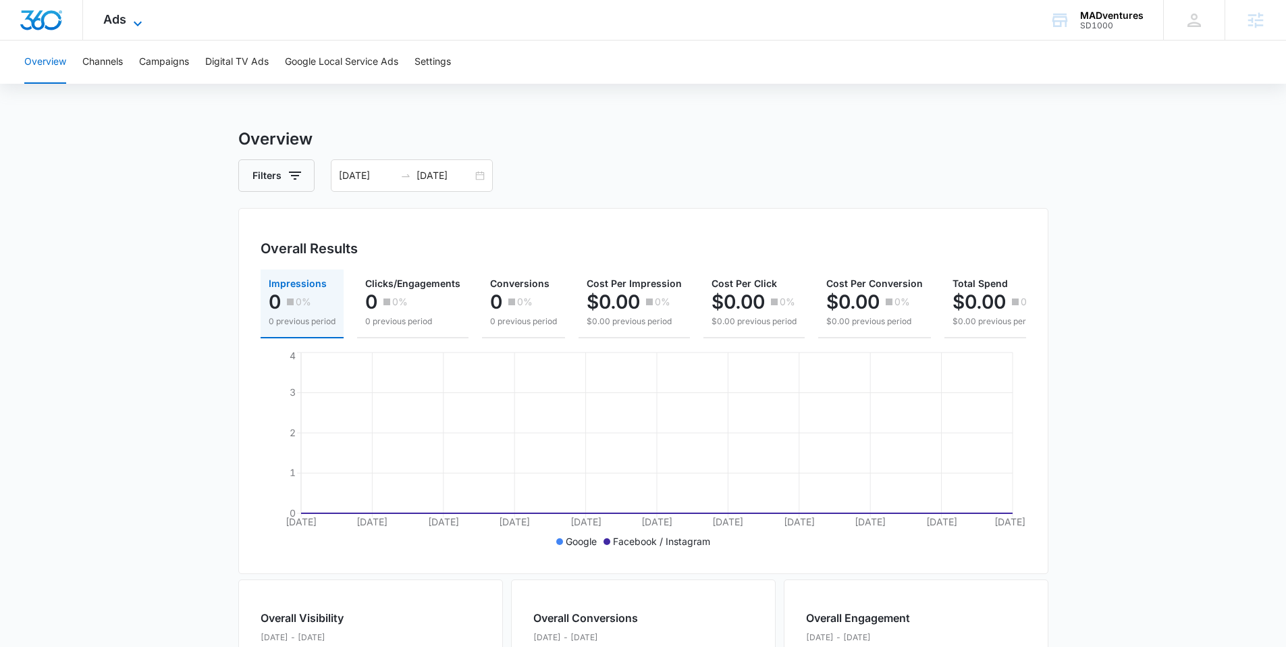
click at [122, 22] on span "Ads" at bounding box center [114, 19] width 23 height 14
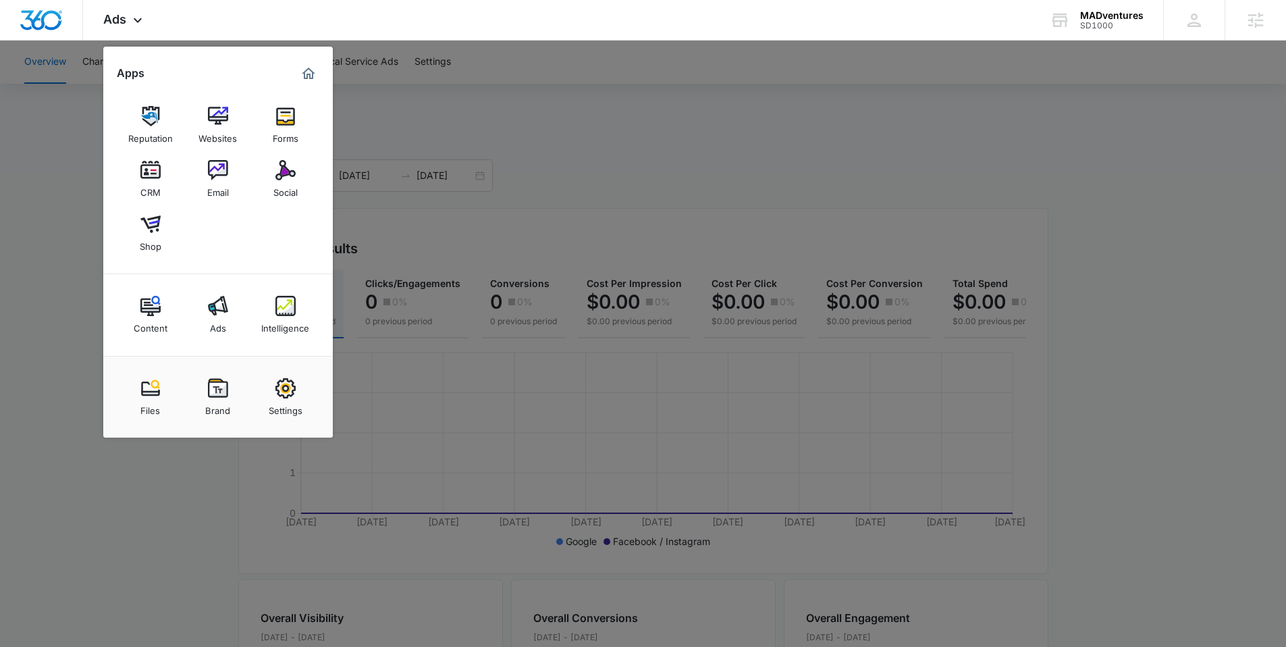
click at [65, 306] on div at bounding box center [643, 323] width 1286 height 647
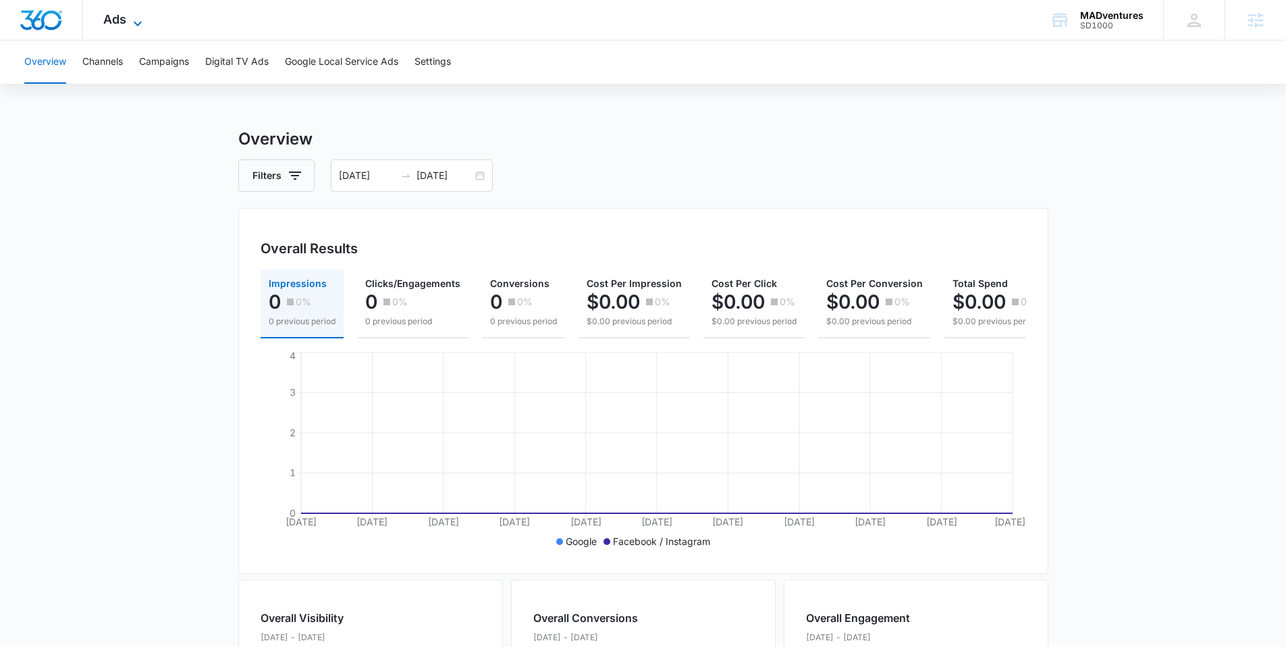
click at [118, 24] on span "Ads" at bounding box center [114, 19] width 23 height 14
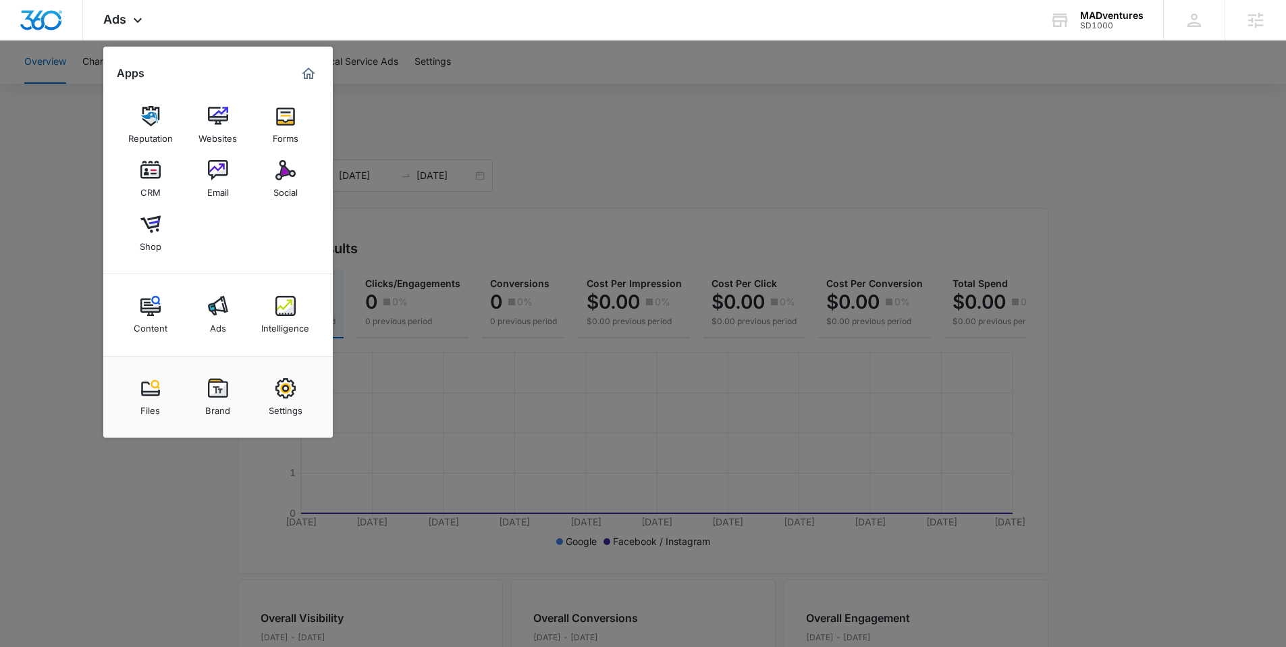
click at [41, 296] on div at bounding box center [643, 323] width 1286 height 647
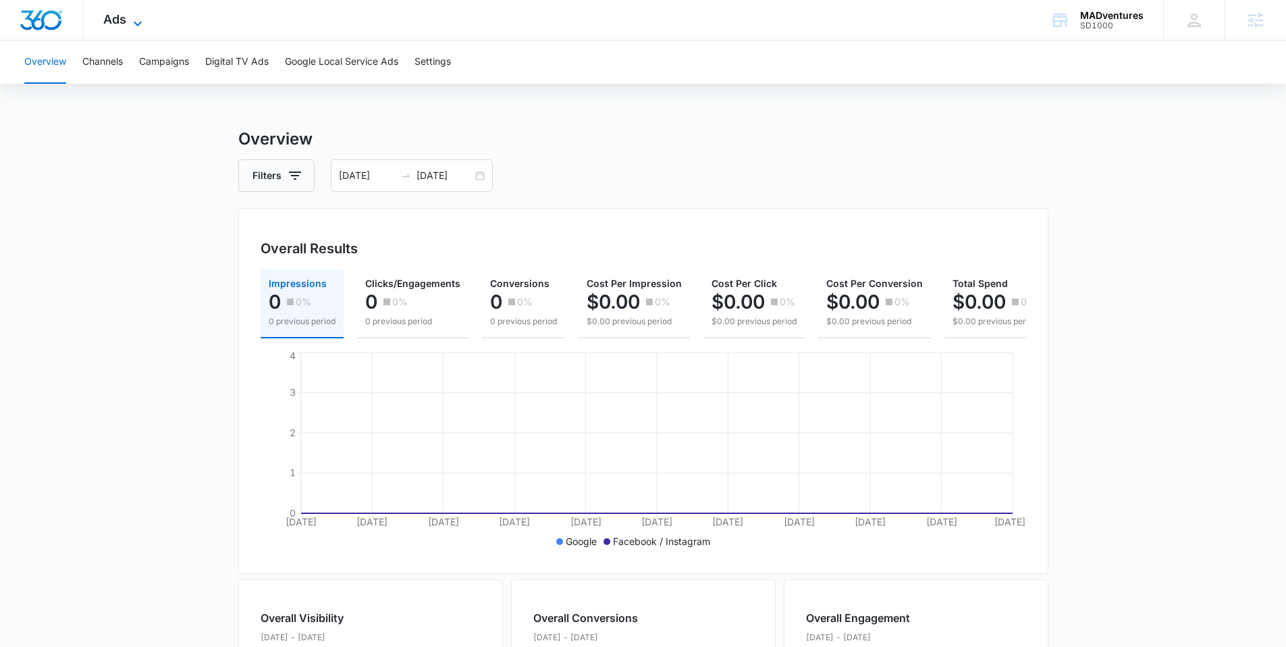
click at [116, 24] on span "Ads" at bounding box center [114, 19] width 23 height 14
